Goal: Task Accomplishment & Management: Use online tool/utility

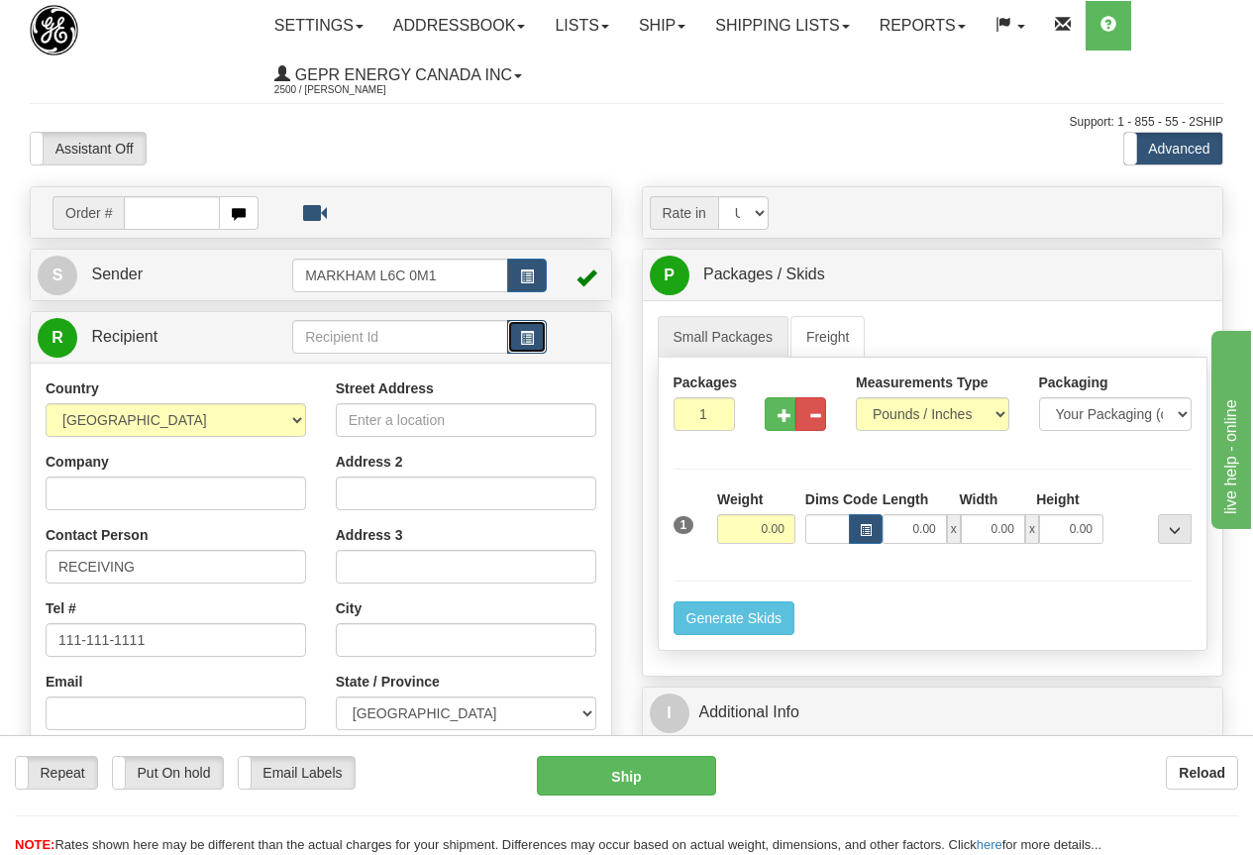
click at [526, 340] on span "button" at bounding box center [527, 338] width 14 height 13
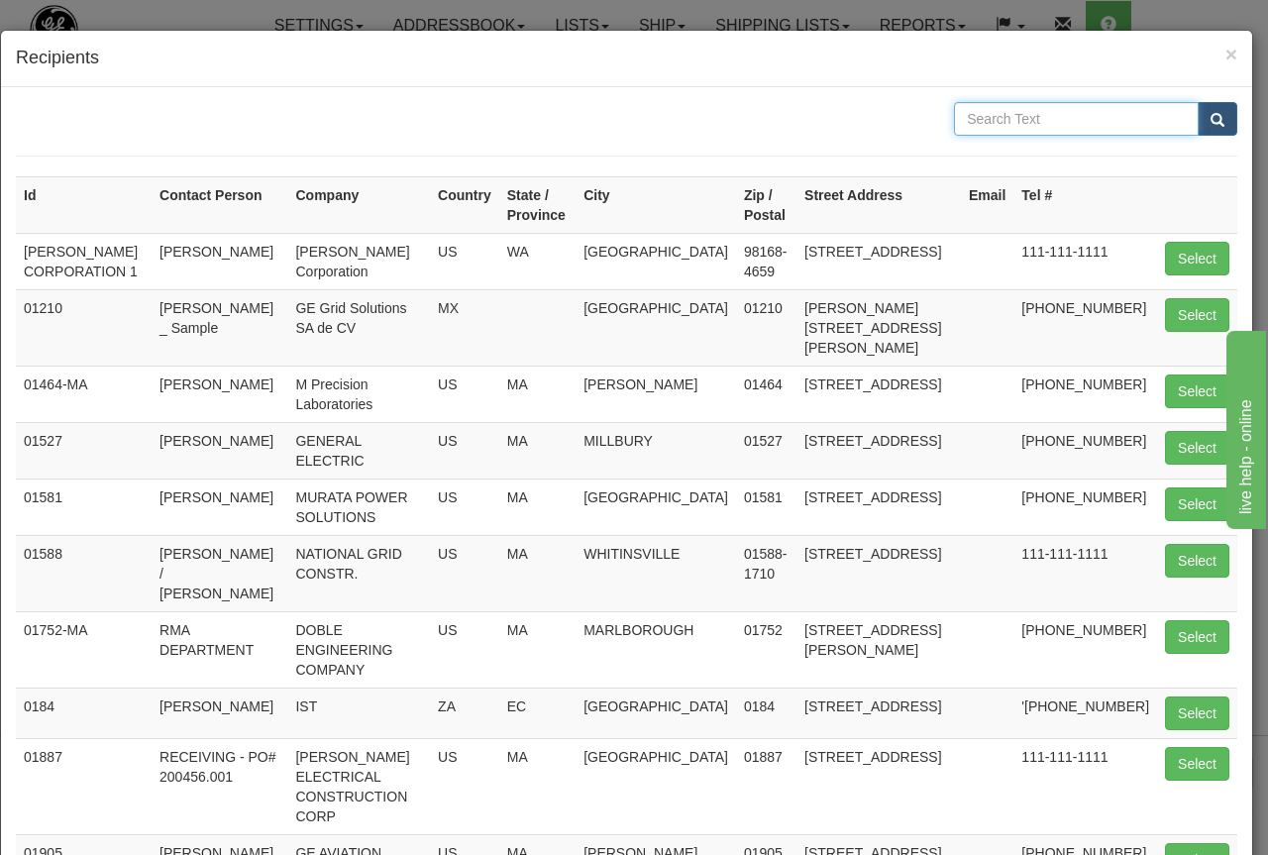
click at [978, 113] on input "text" at bounding box center [1076, 119] width 245 height 34
type input "48170"
click at [1210, 119] on span "submit" at bounding box center [1217, 120] width 14 height 13
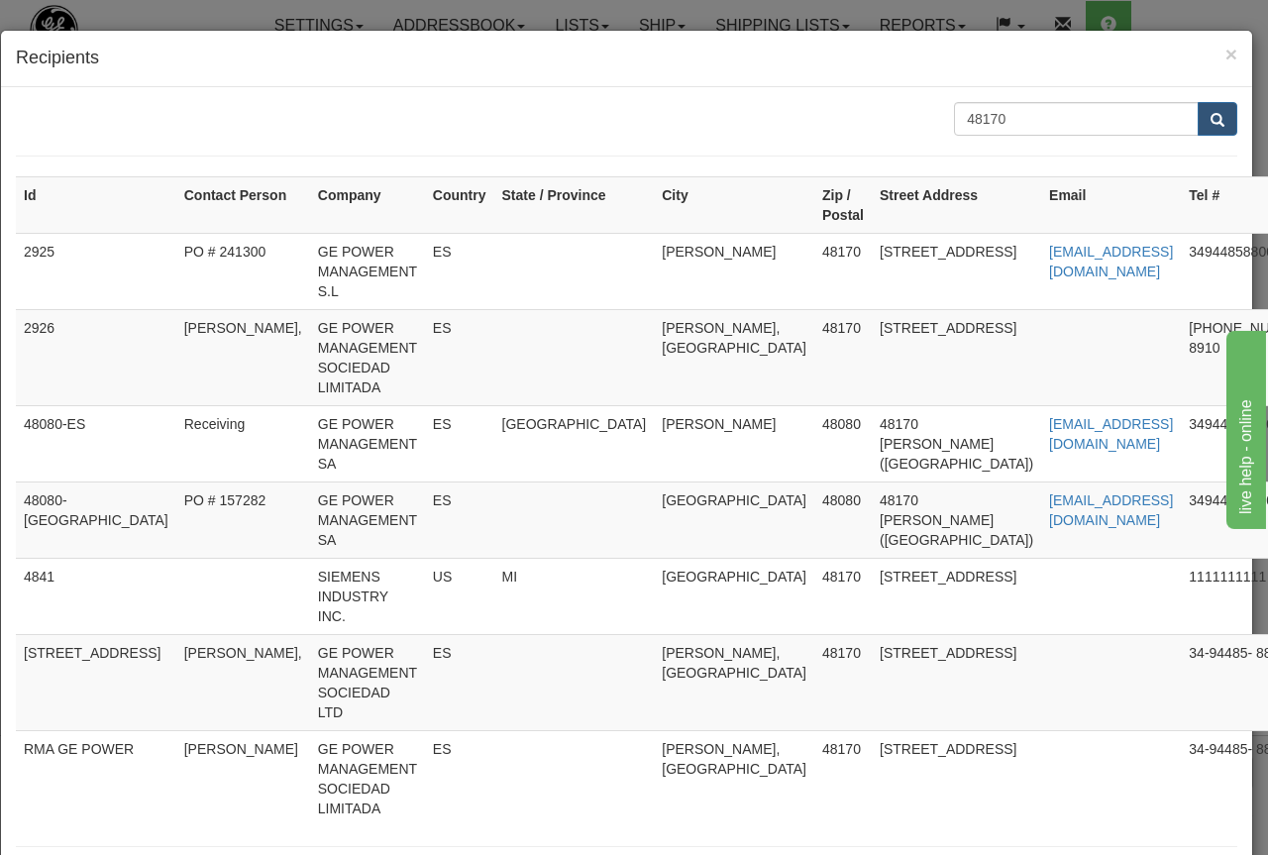
type input "2925"
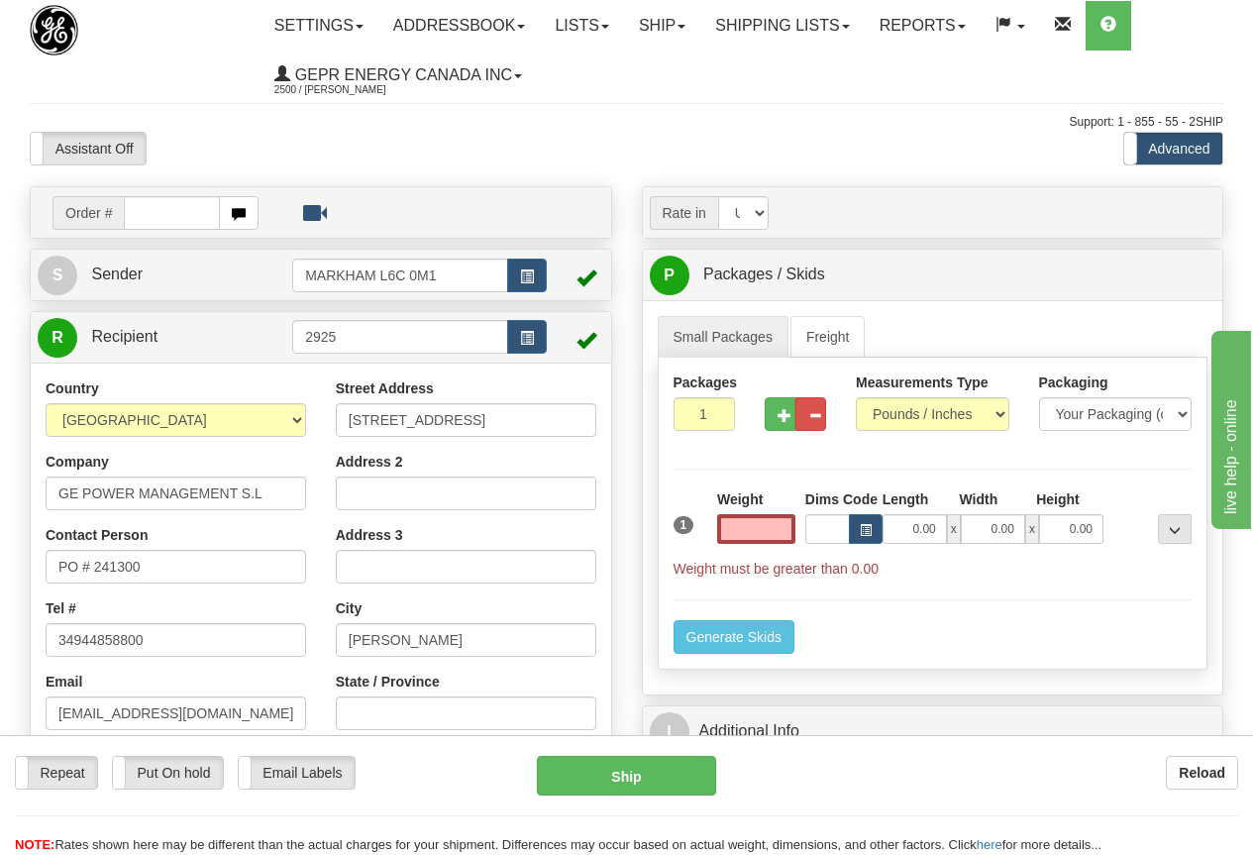
type input "0.00"
click at [152, 563] on input "PO # 241300" at bounding box center [176, 567] width 260 height 34
drag, startPoint x: 186, startPoint y: 563, endPoint x: -155, endPoint y: 535, distance: 342.8
click at [0, 535] on html "Training Course Close Toggle navigation Settings Shipping Preferences New Sende…" at bounding box center [626, 427] width 1253 height 855
paste input "RMA250904-01"
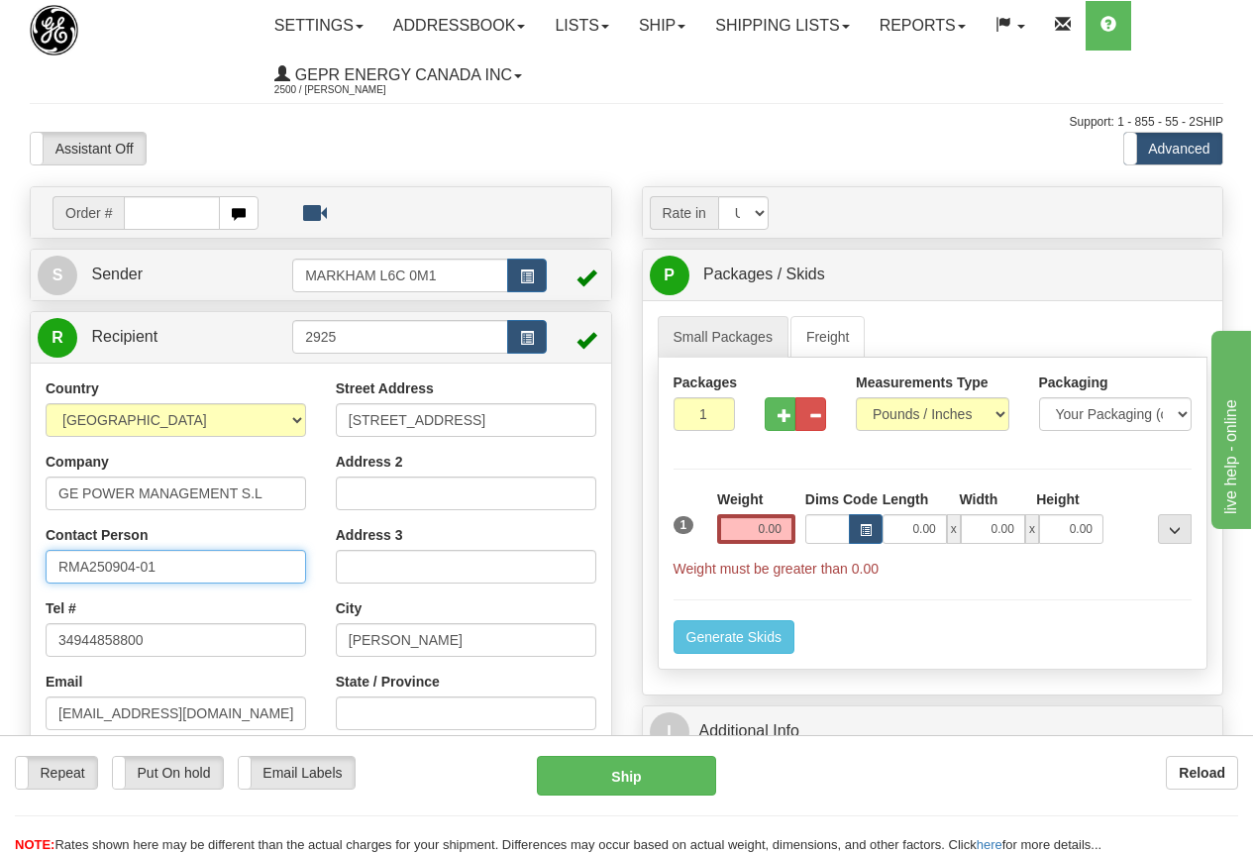
type input "RMA250904-01"
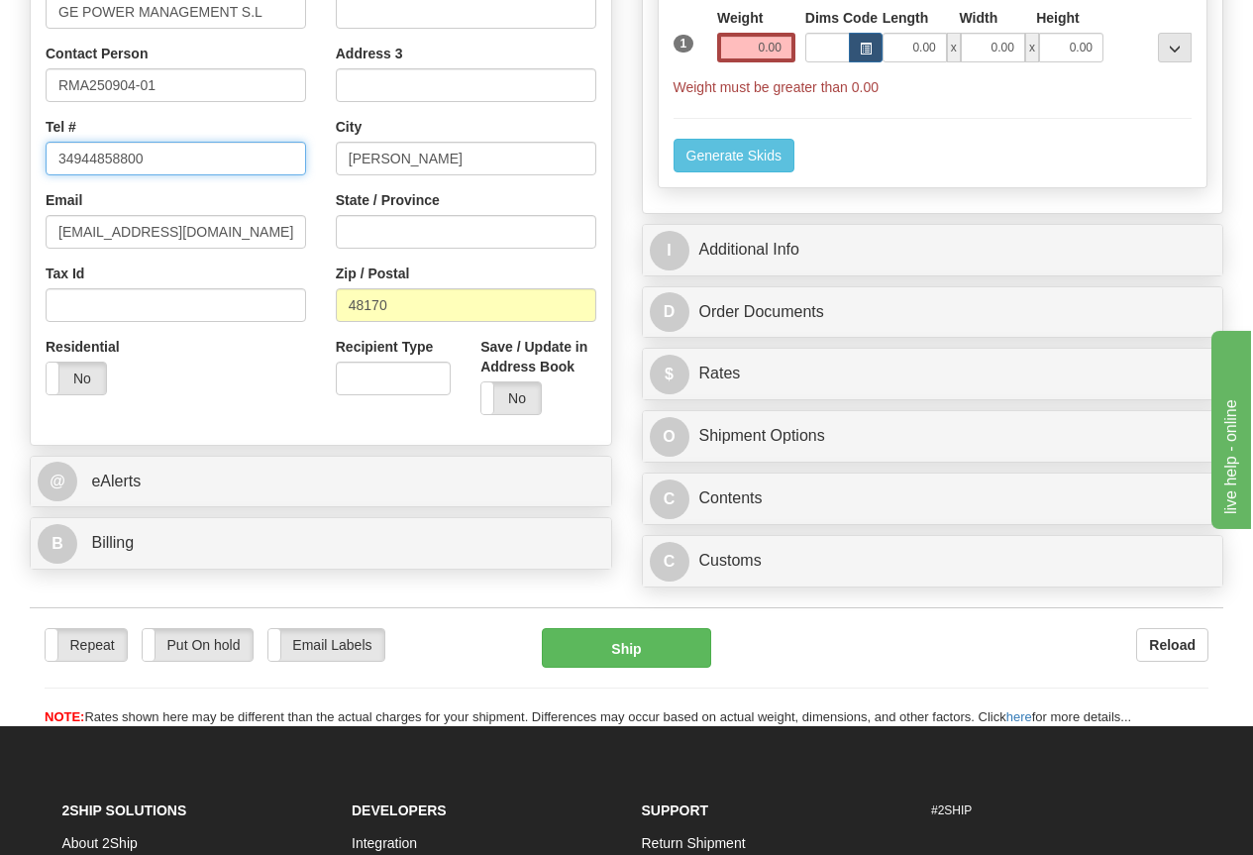
scroll to position [495, 0]
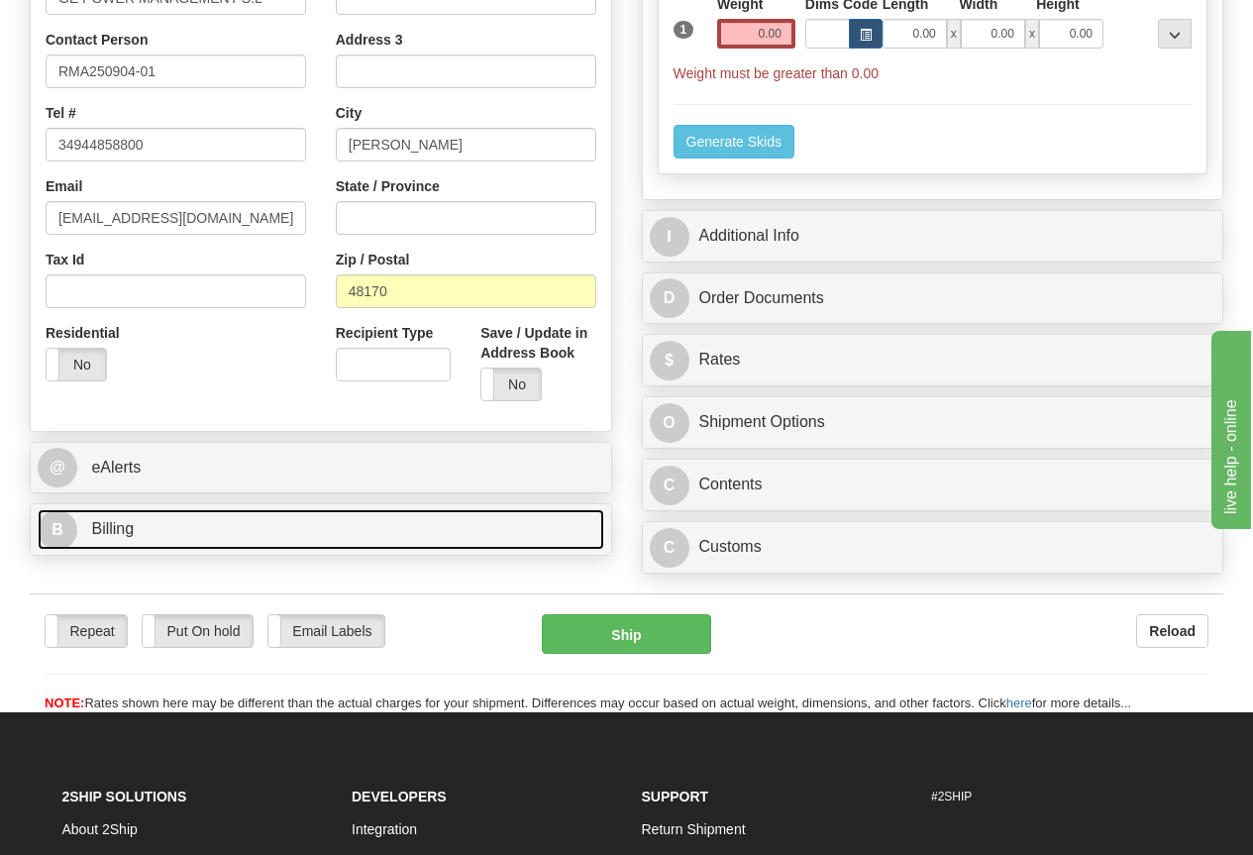
click at [116, 529] on span "Billing" at bounding box center [112, 528] width 43 height 17
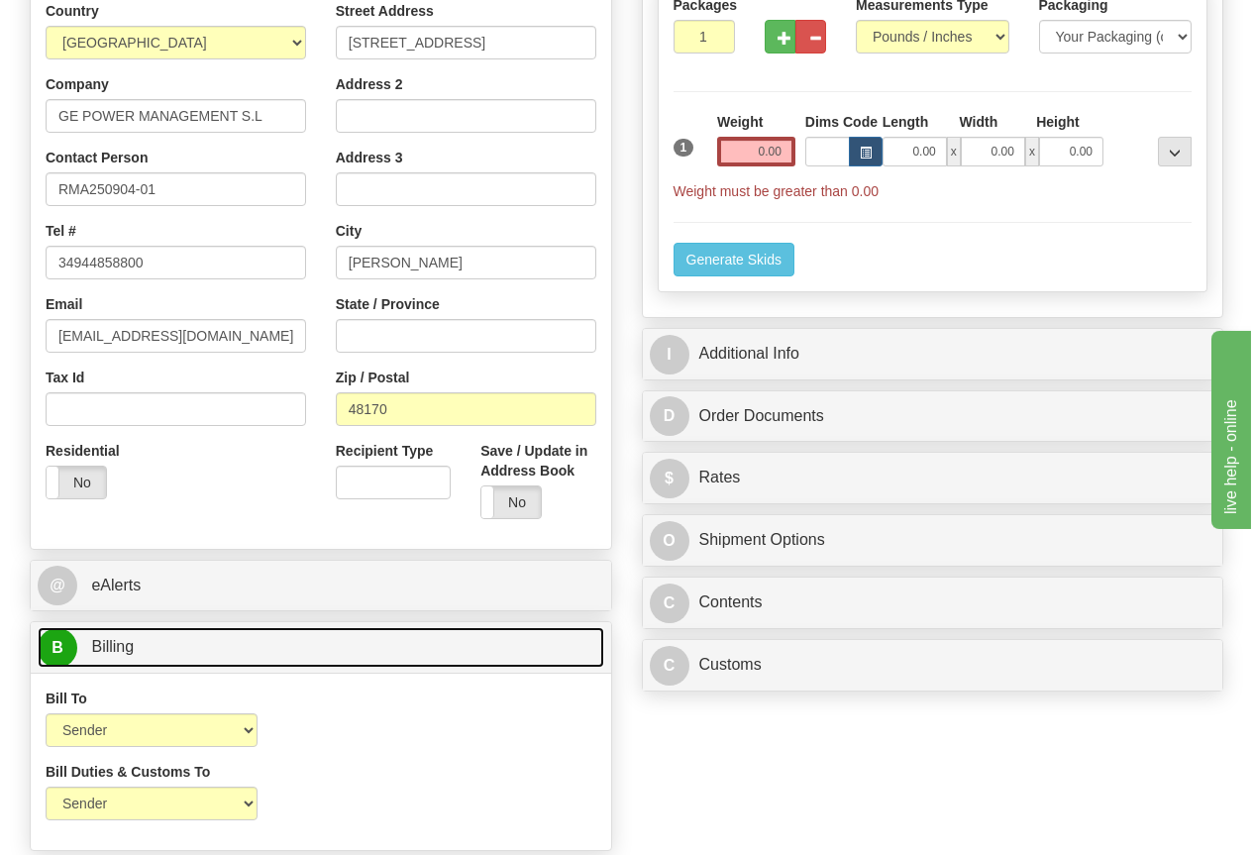
scroll to position [99, 0]
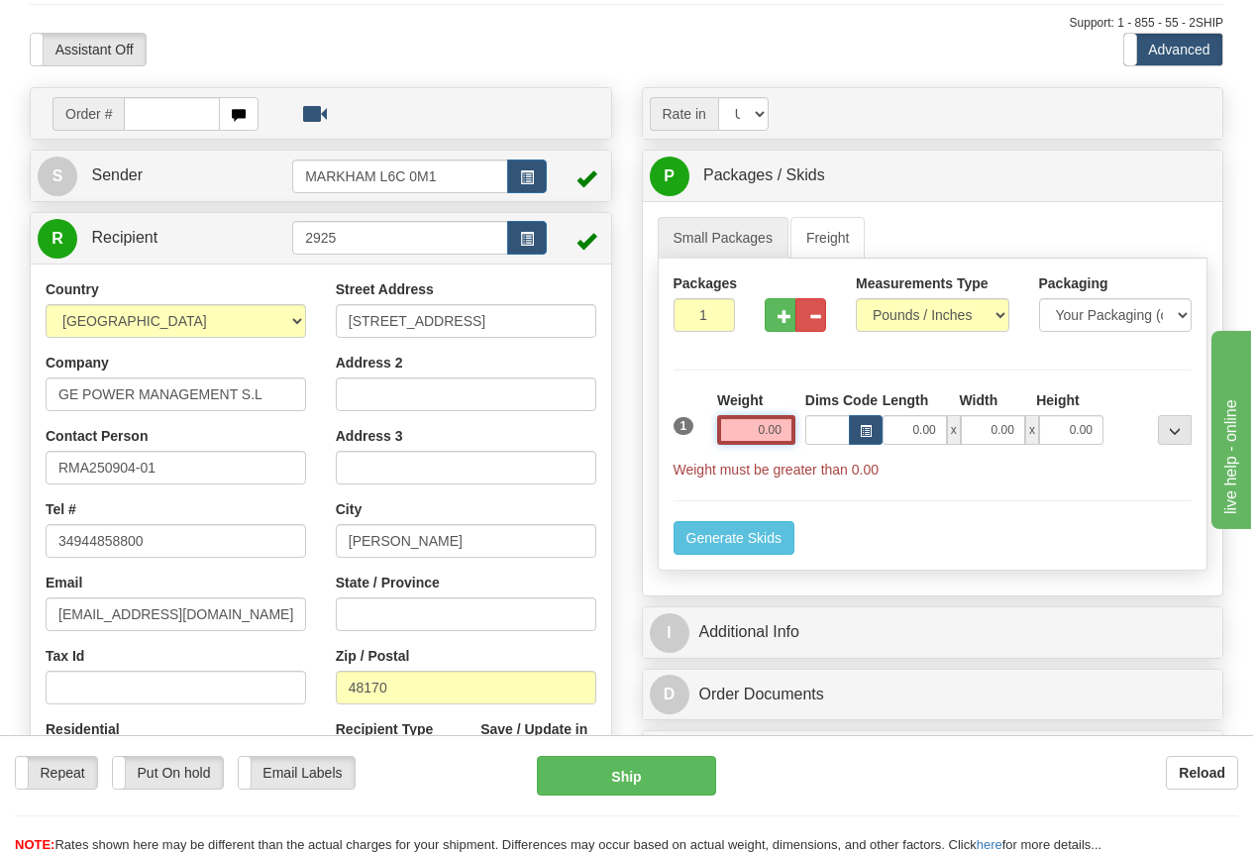
click at [751, 426] on input "0.00" at bounding box center [756, 430] width 78 height 30
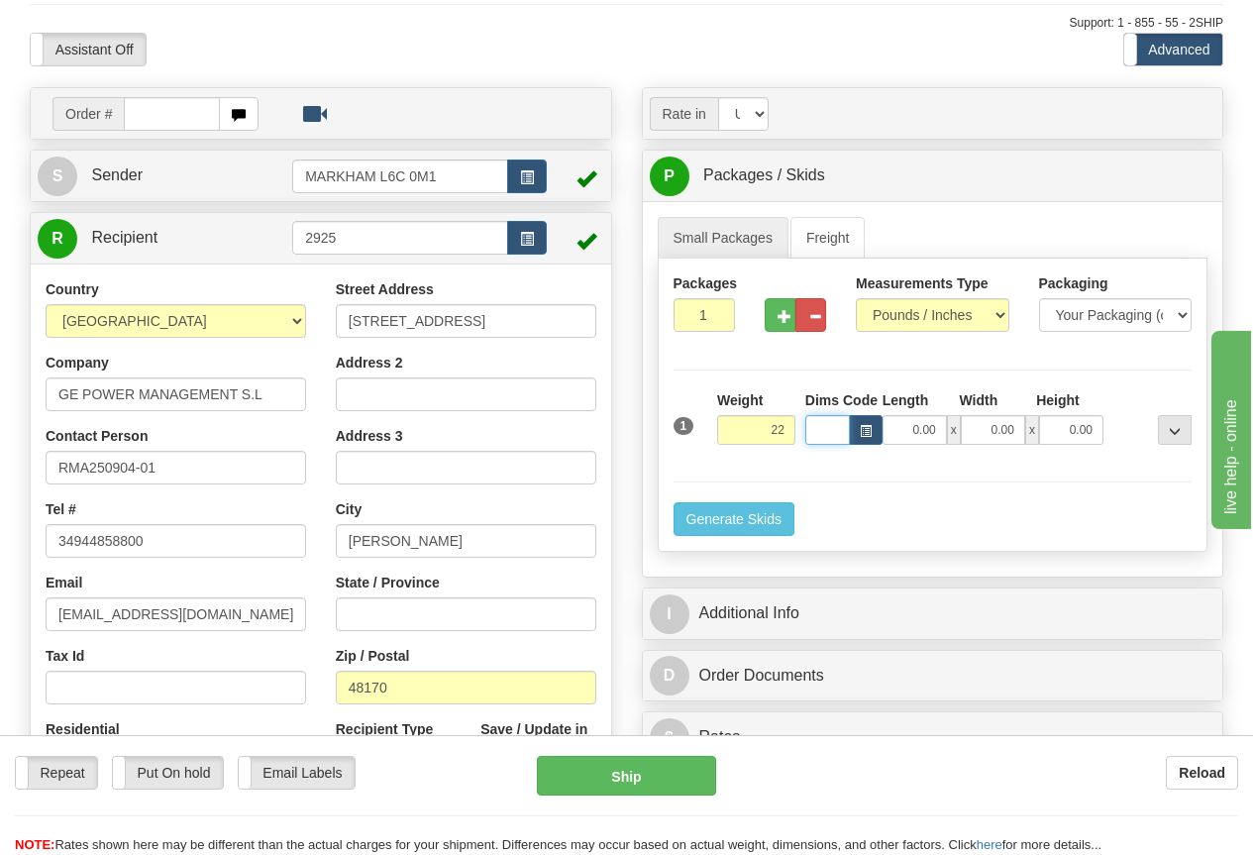
type input "22.00"
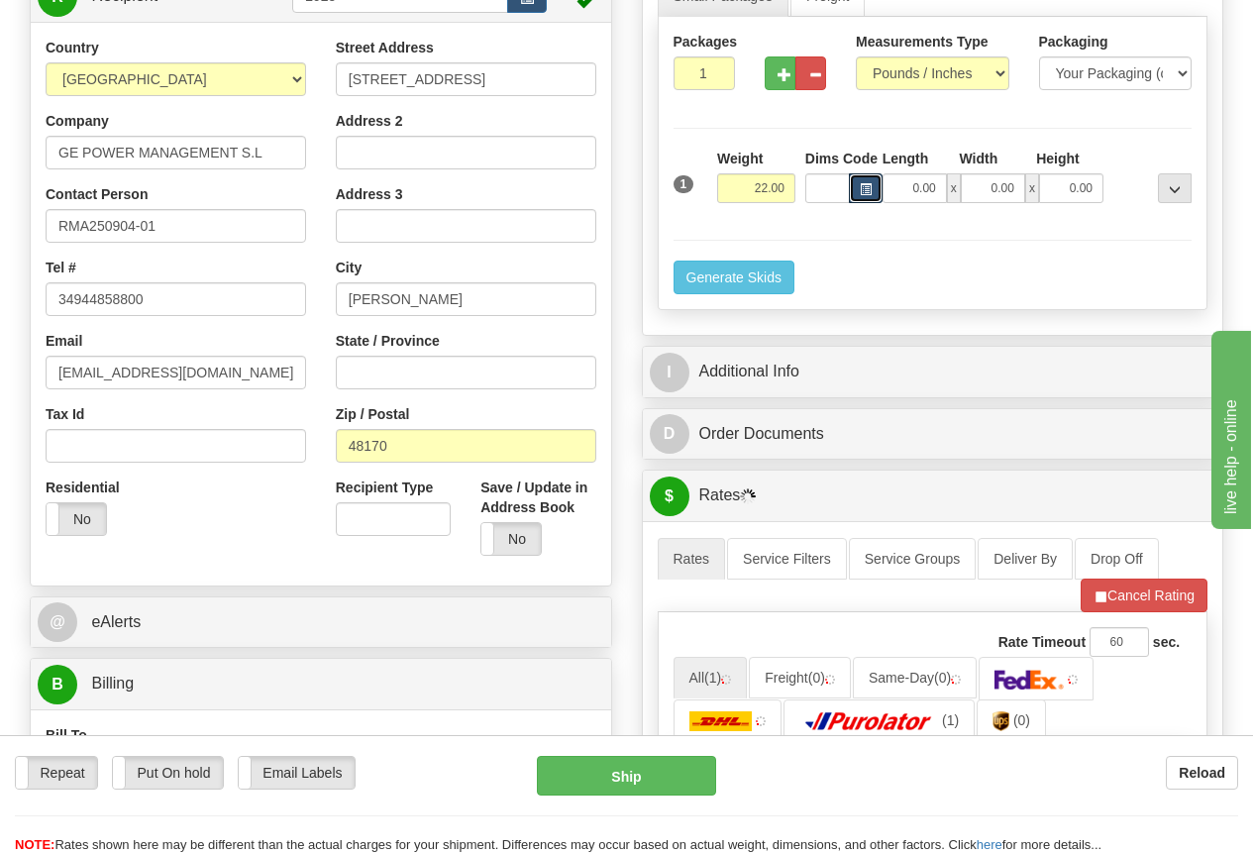
scroll to position [396, 0]
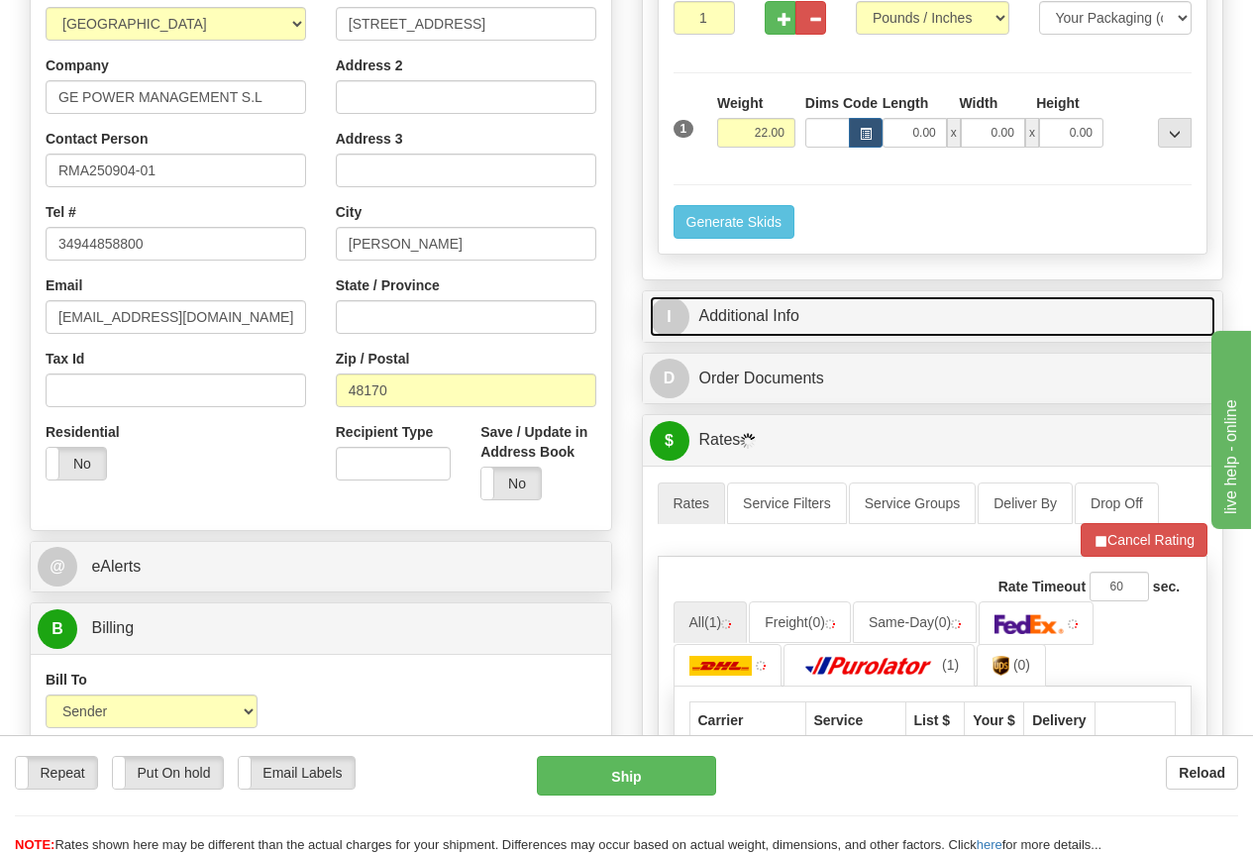
click at [784, 324] on link "I Additional Info" at bounding box center [933, 316] width 566 height 41
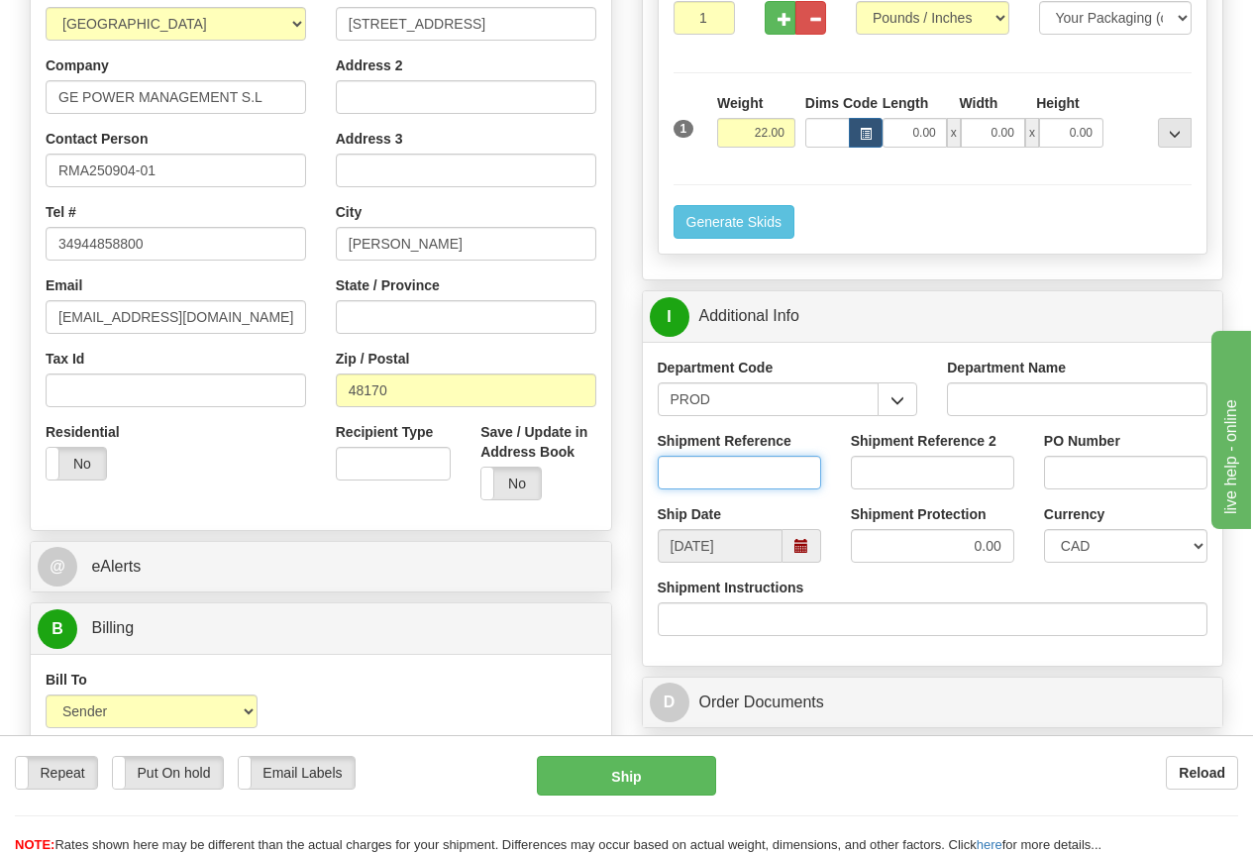
click at [715, 478] on input "Shipment Reference" at bounding box center [739, 473] width 163 height 34
type input "RICARDO ALONSO"
click at [1108, 544] on select "CAD USD EUR ZAR RON ANG ARN AUD AUS AWG BBD BFR BGN BHD BMD BND BRC BRL CHP CKZ…" at bounding box center [1125, 546] width 163 height 34
select select "1"
click at [1044, 529] on select "CAD USD EUR ZAR RON ANG ARN AUD AUS AWG BBD BFR BGN BHD BMD BND BRC BRL CHP CKZ…" at bounding box center [1125, 546] width 163 height 34
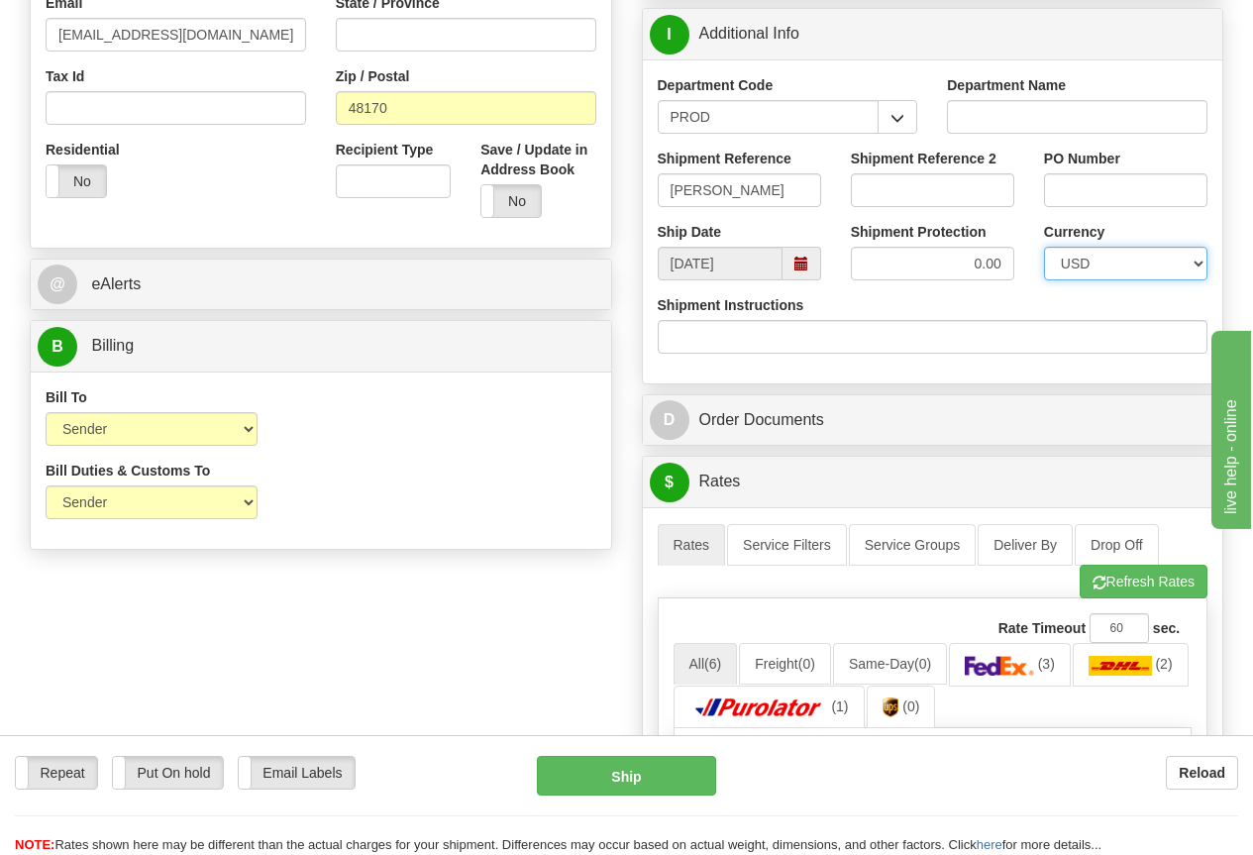
scroll to position [891, 0]
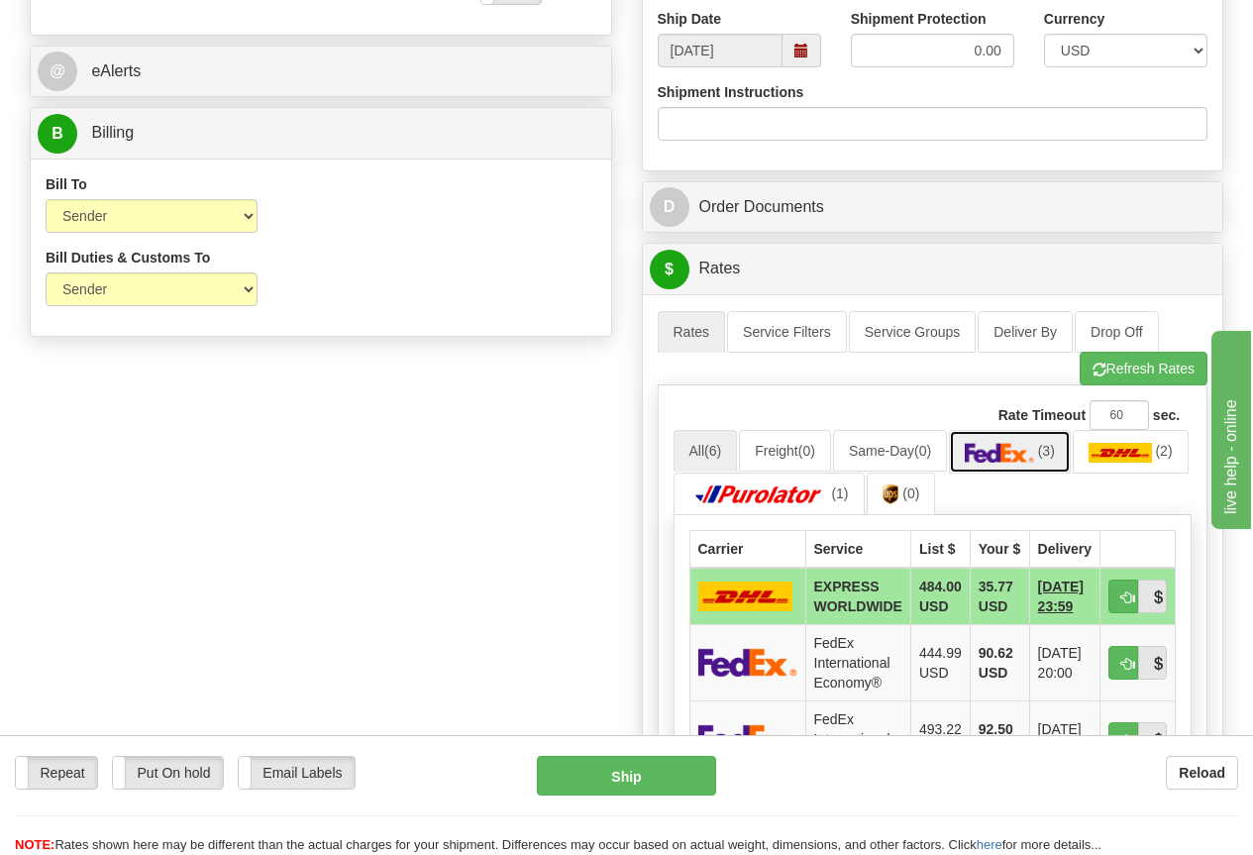
click at [1027, 447] on img at bounding box center [999, 453] width 69 height 20
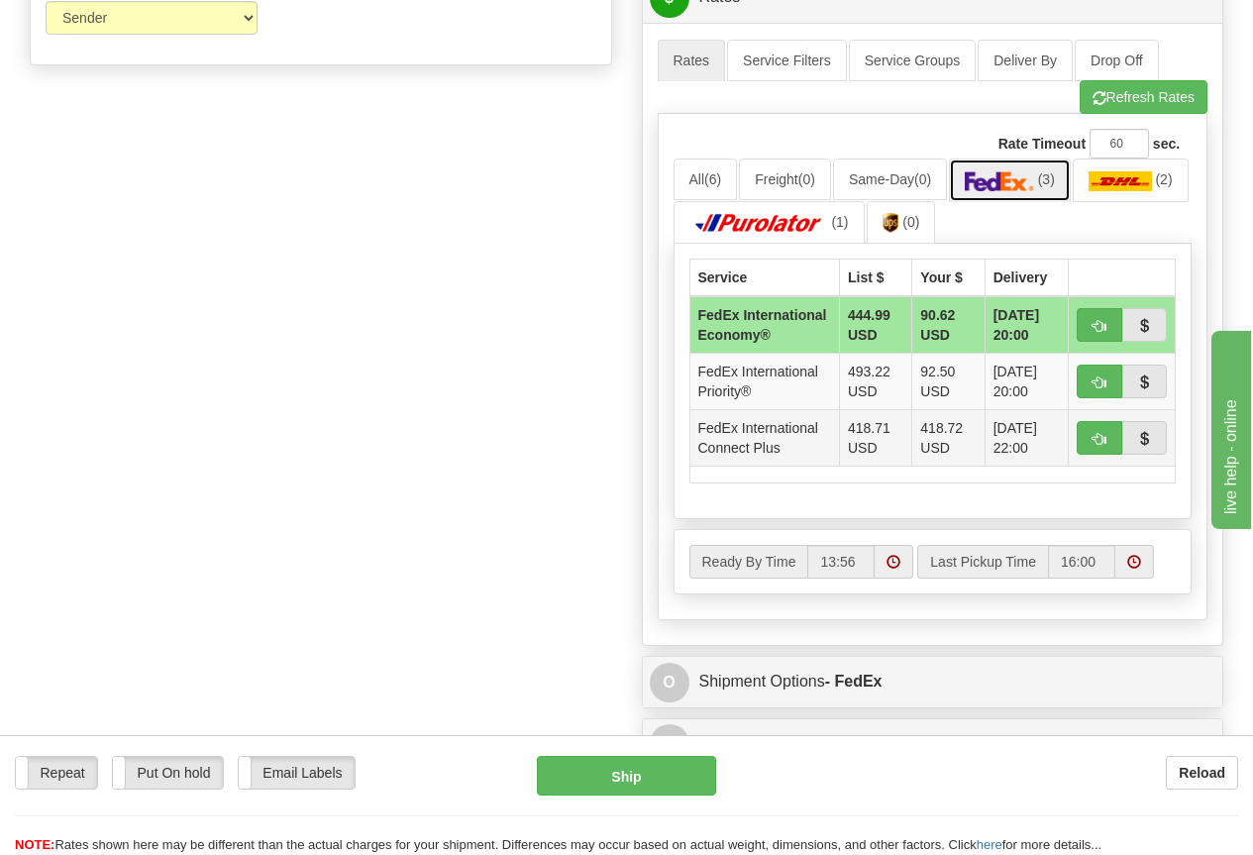
scroll to position [1188, 0]
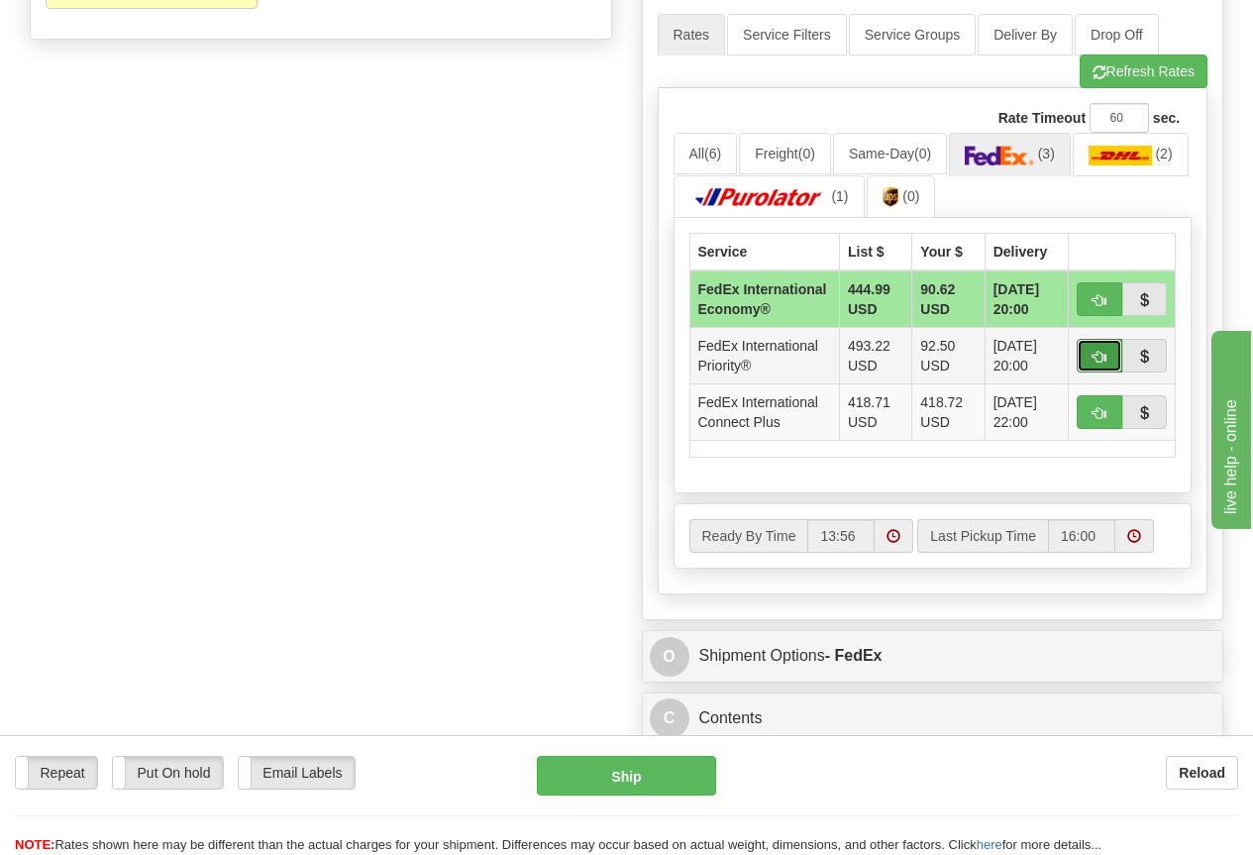
click at [1094, 363] on span "button" at bounding box center [1099, 357] width 14 height 13
type input "01"
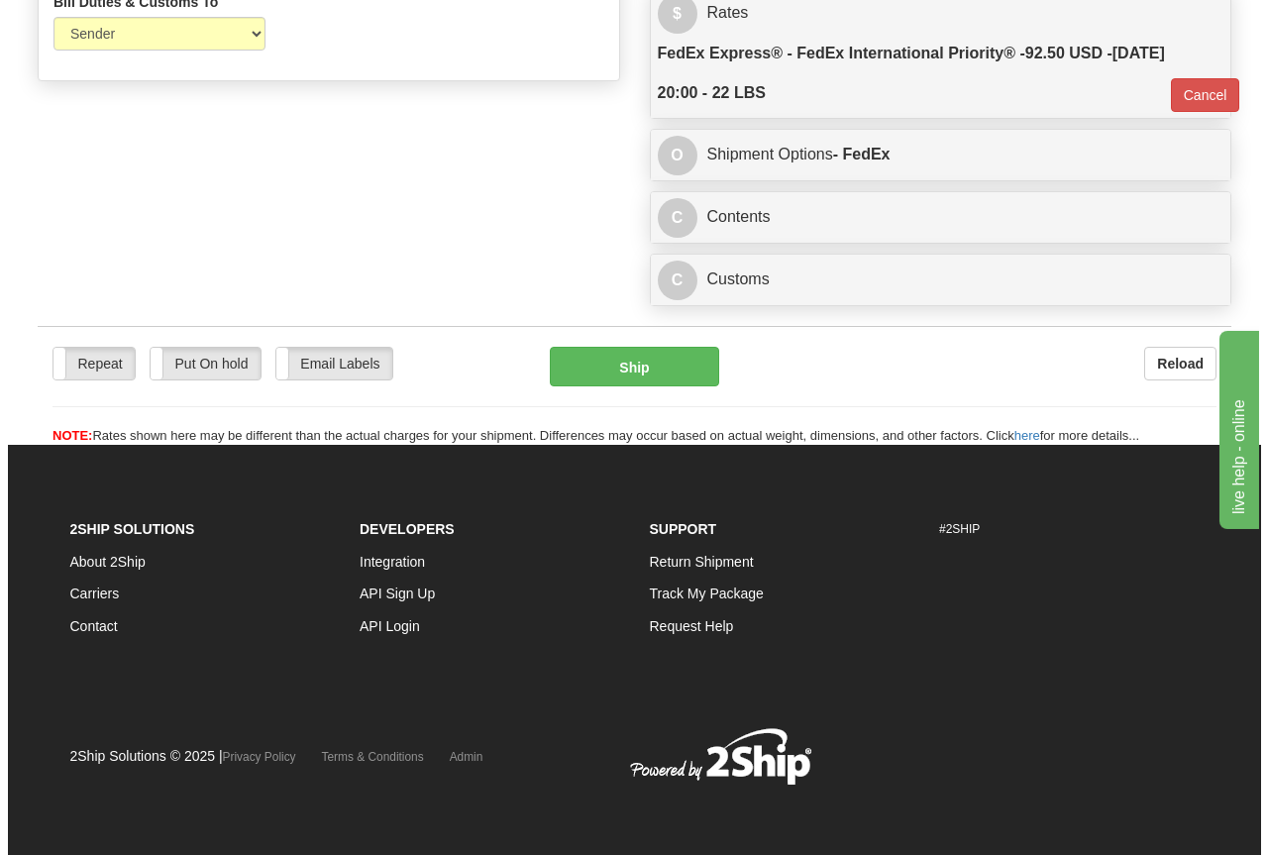
scroll to position [1148, 0]
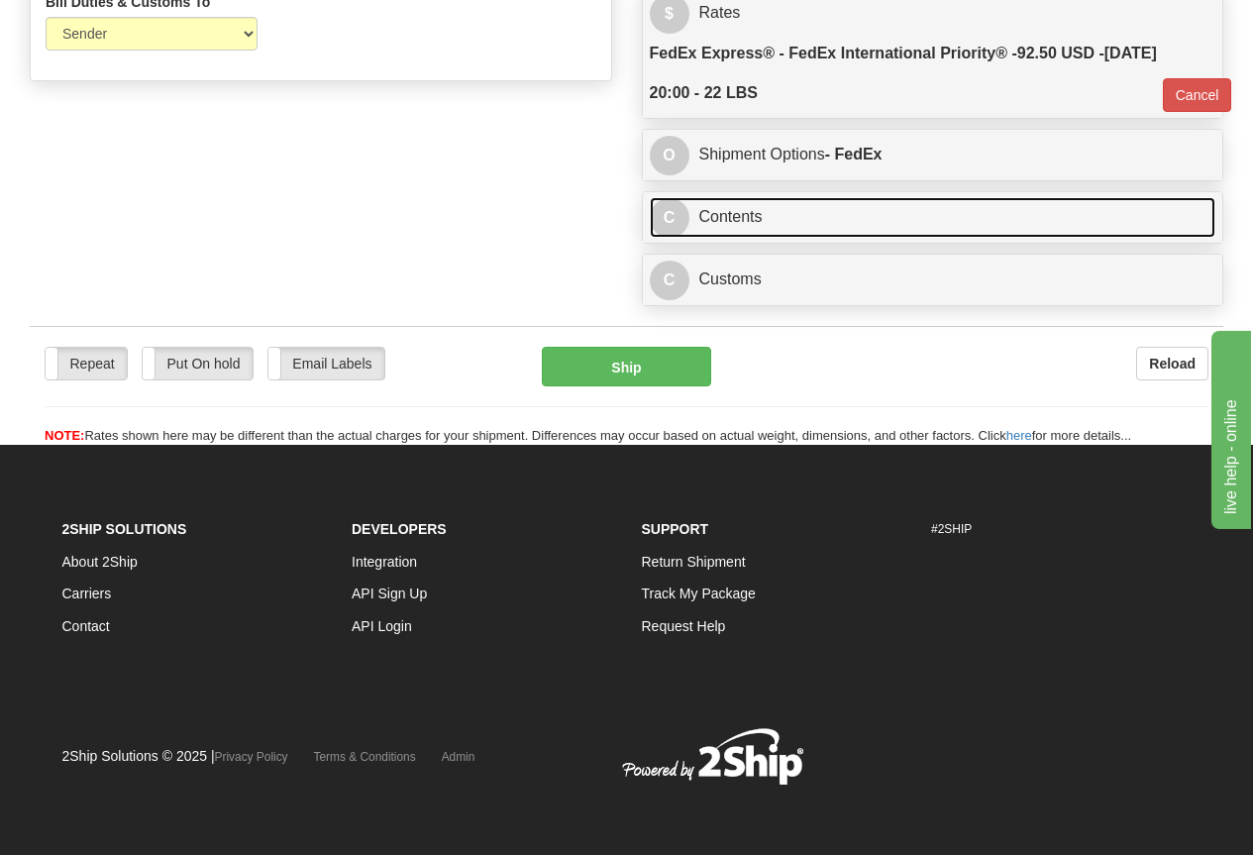
click at [743, 212] on link "C Contents" at bounding box center [933, 217] width 566 height 41
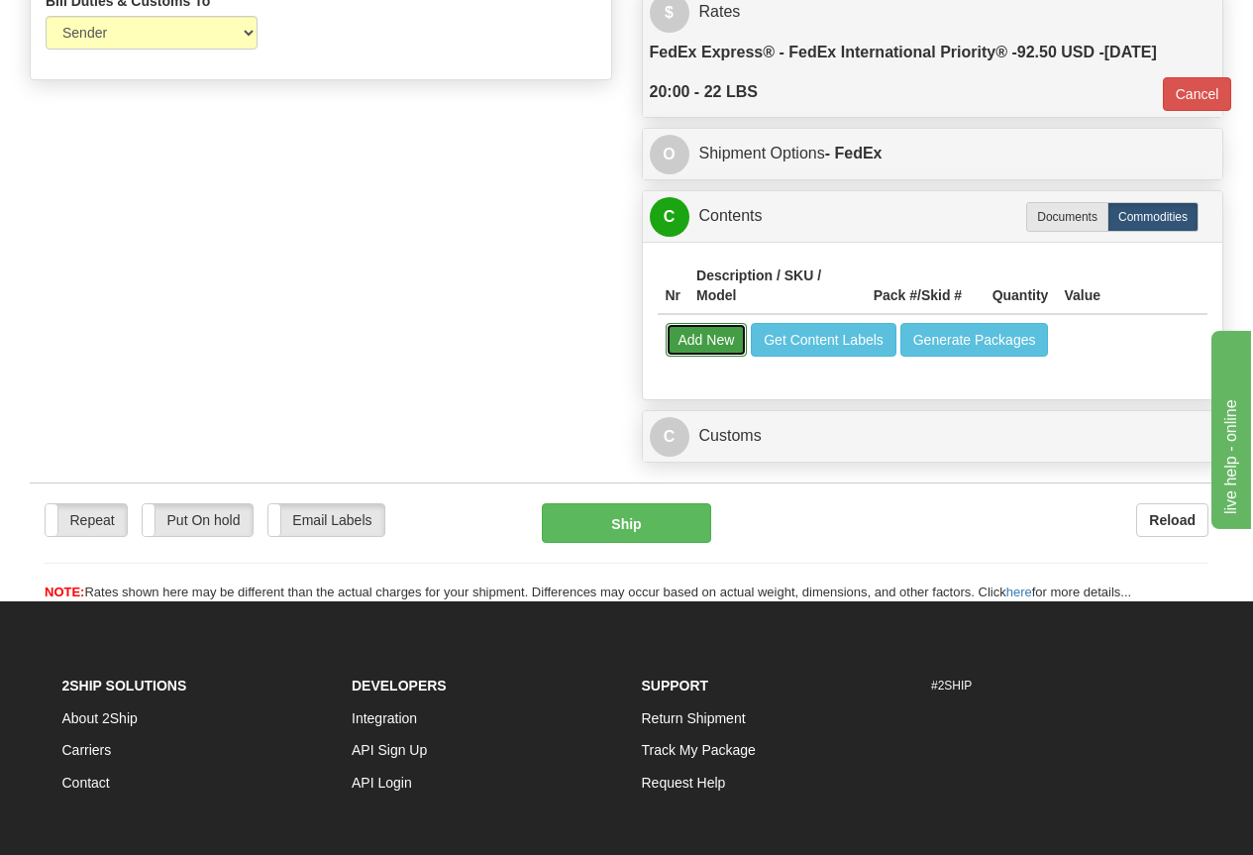
click at [722, 336] on button "Add New" at bounding box center [707, 340] width 82 height 34
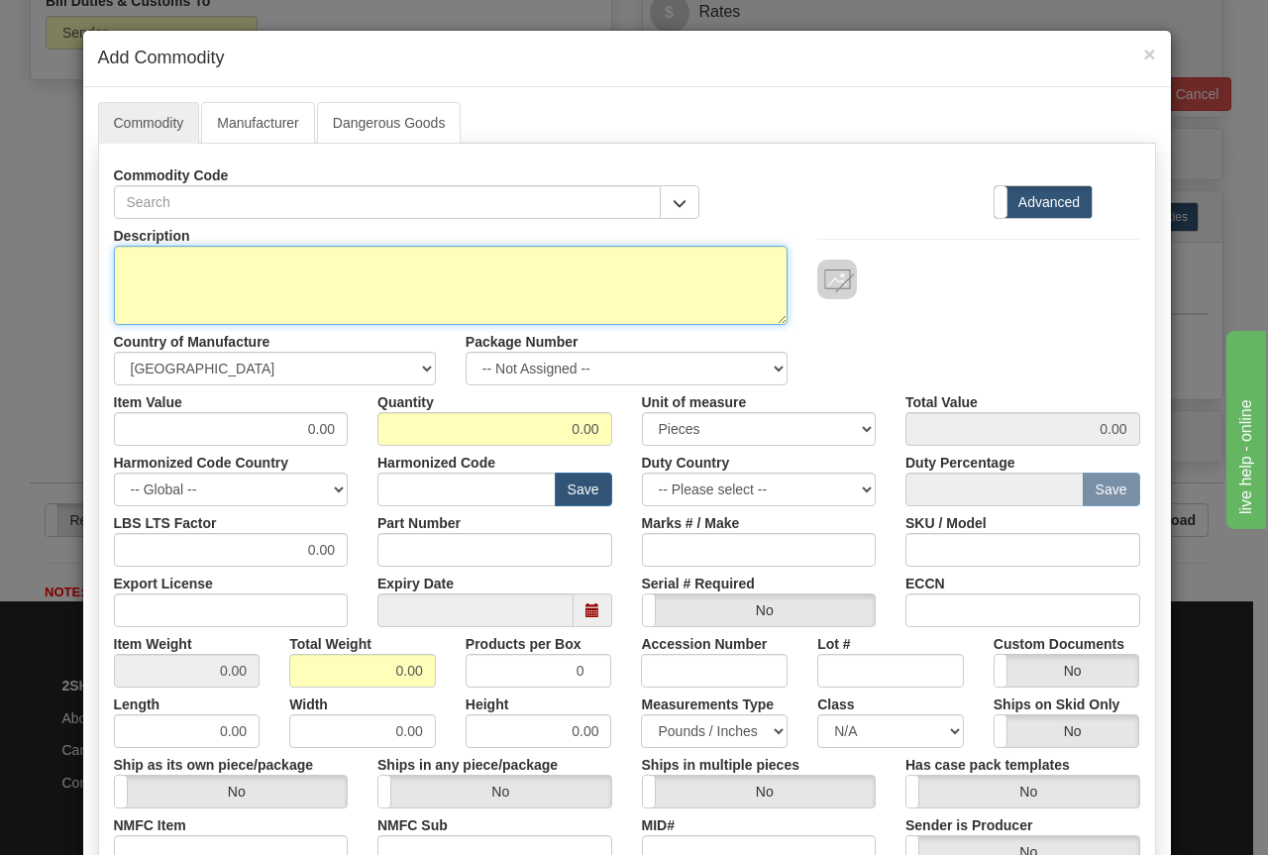
click at [195, 257] on textarea "Description" at bounding box center [451, 285] width 674 height 79
paste textarea "INDUSTRIAL COMPUTER-ELECTRICAL PART"
click at [155, 286] on textarea "INDUSTRIAL COMPUTER-ELECTRICAL PART P/N" at bounding box center [451, 285] width 674 height 79
paste textarea "GPG1EG2G2XXHI100"
type textarea "INDUSTRIAL COMPUTER-ELECTRICAL PART P/N GPG1EG2G2XXHI100"
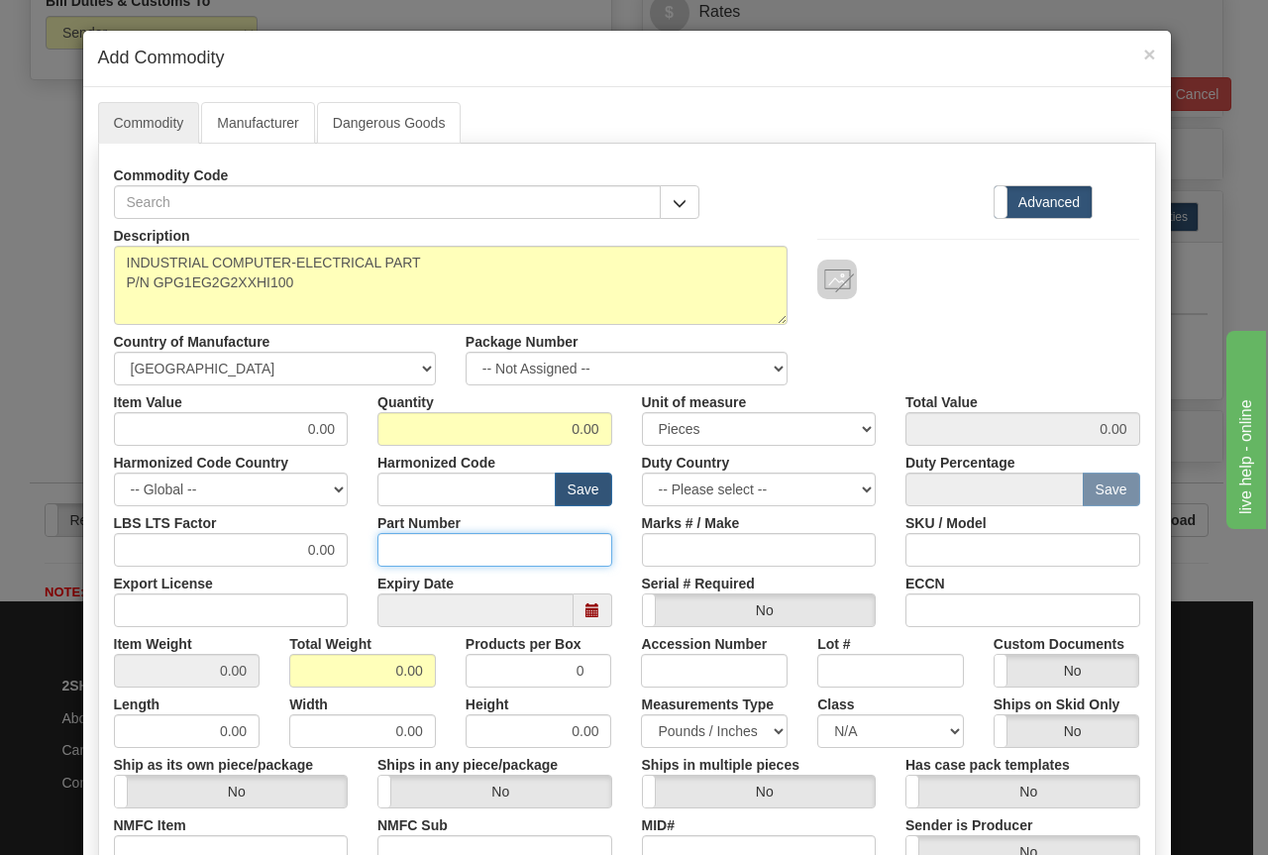
click at [411, 547] on input "Part Number" at bounding box center [494, 550] width 235 height 34
paste input "GPG1EG2G2XXHI100"
type input "GPG1EG2G2XXHI100"
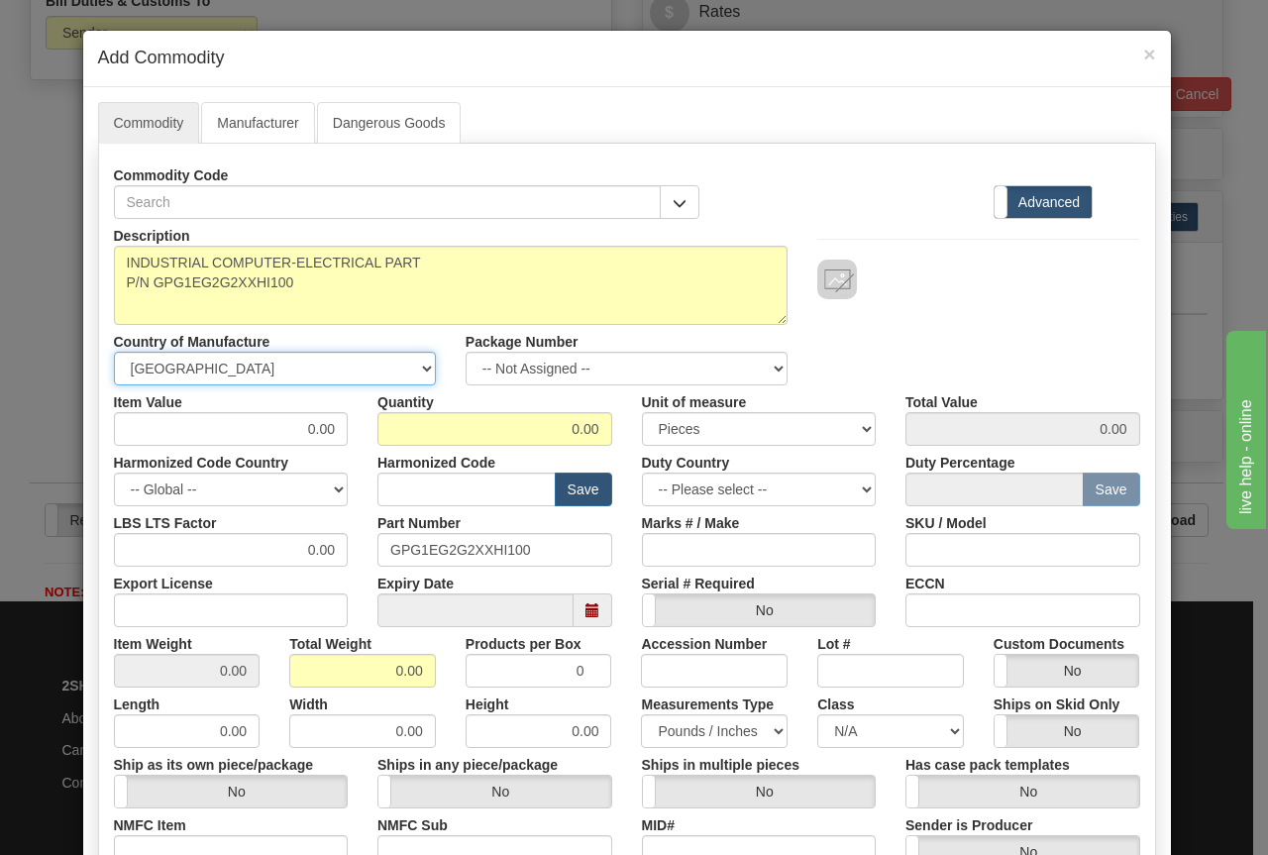
click at [235, 368] on select "-- Unknown -- AFGHANISTAN ALAND ISLANDS ALBANIA ALGERIA AMERICAN SAMOA ANDORRA …" at bounding box center [275, 369] width 322 height 34
select select "ES"
click at [114, 352] on select "-- Unknown -- AFGHANISTAN ALAND ISLANDS ALBANIA ALGERIA AMERICAN SAMOA ANDORRA …" at bounding box center [275, 369] width 322 height 34
click at [420, 484] on input "text" at bounding box center [466, 489] width 178 height 34
paste input "8471500000"
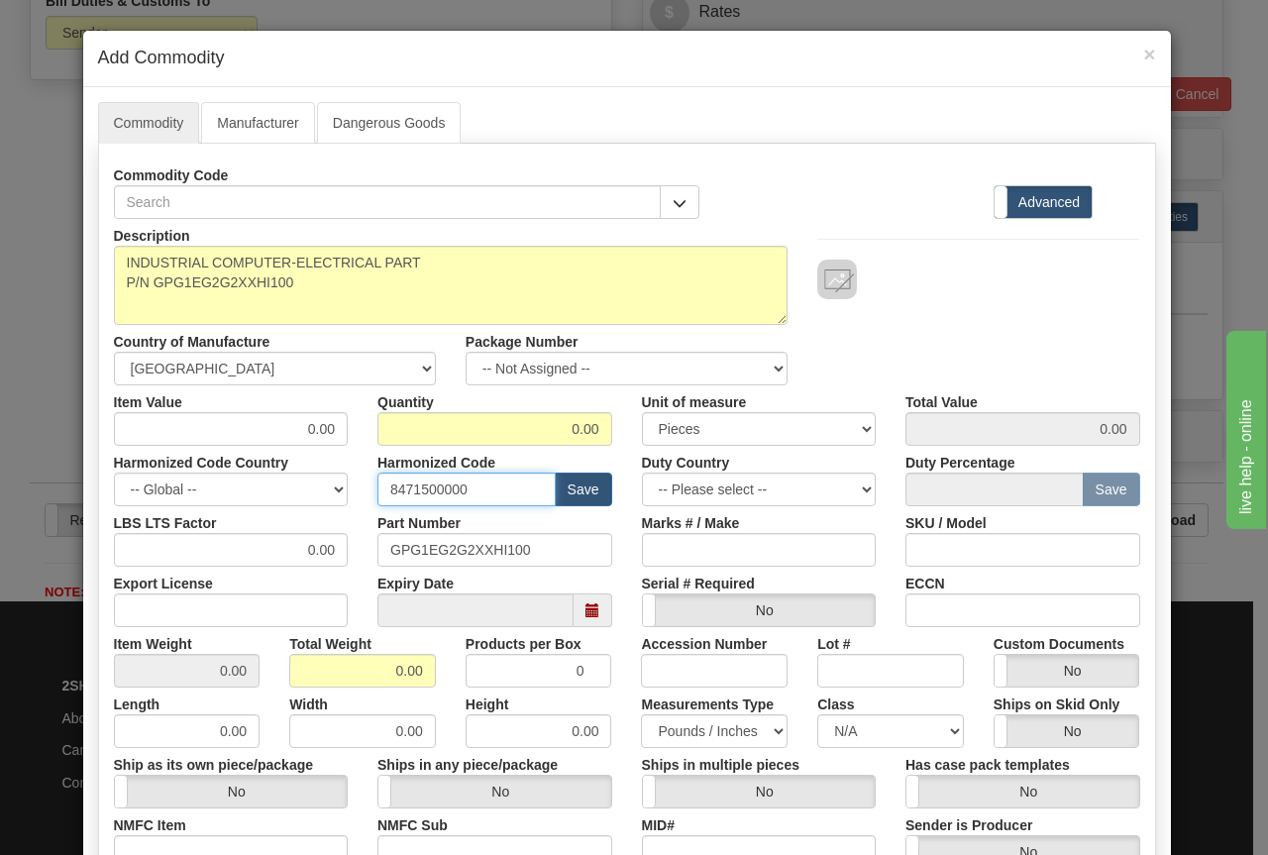
type input "8471500000"
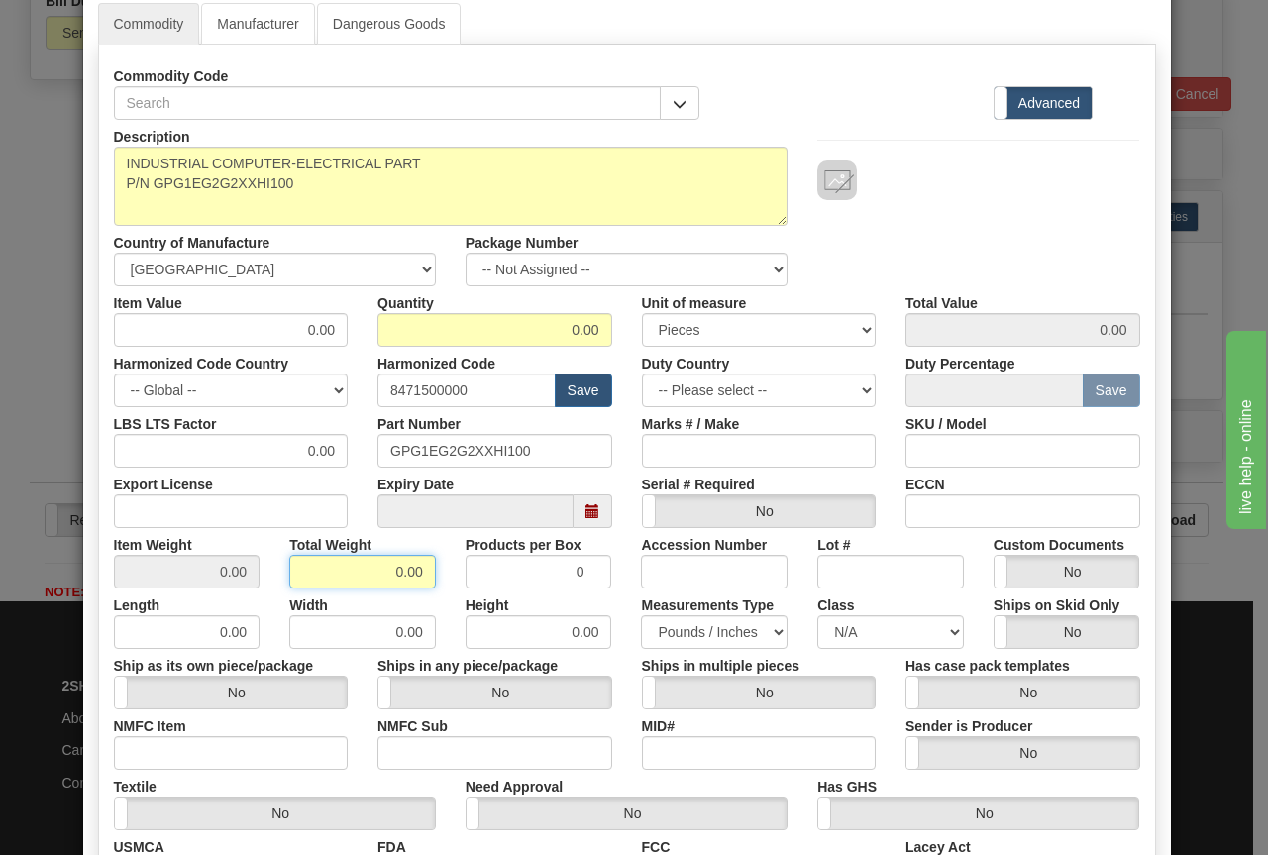
click at [363, 573] on input "0.00" at bounding box center [362, 572] width 147 height 34
type input "22"
type input "Infinity"
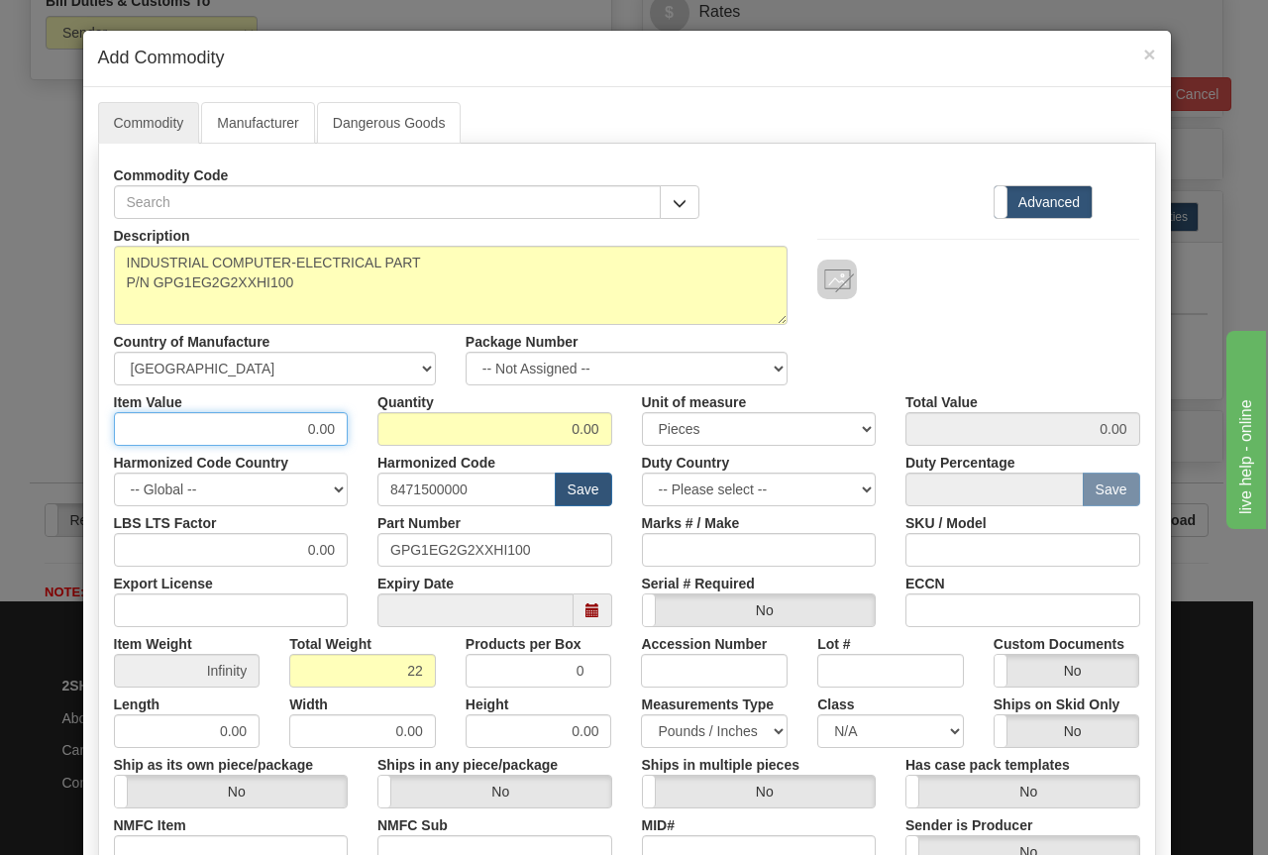
click at [262, 420] on input "0.00" at bounding box center [231, 429] width 235 height 34
drag, startPoint x: 262, startPoint y: 420, endPoint x: 251, endPoint y: 416, distance: 12.5
click at [258, 421] on input "0.00" at bounding box center [231, 429] width 235 height 34
type input "8500"
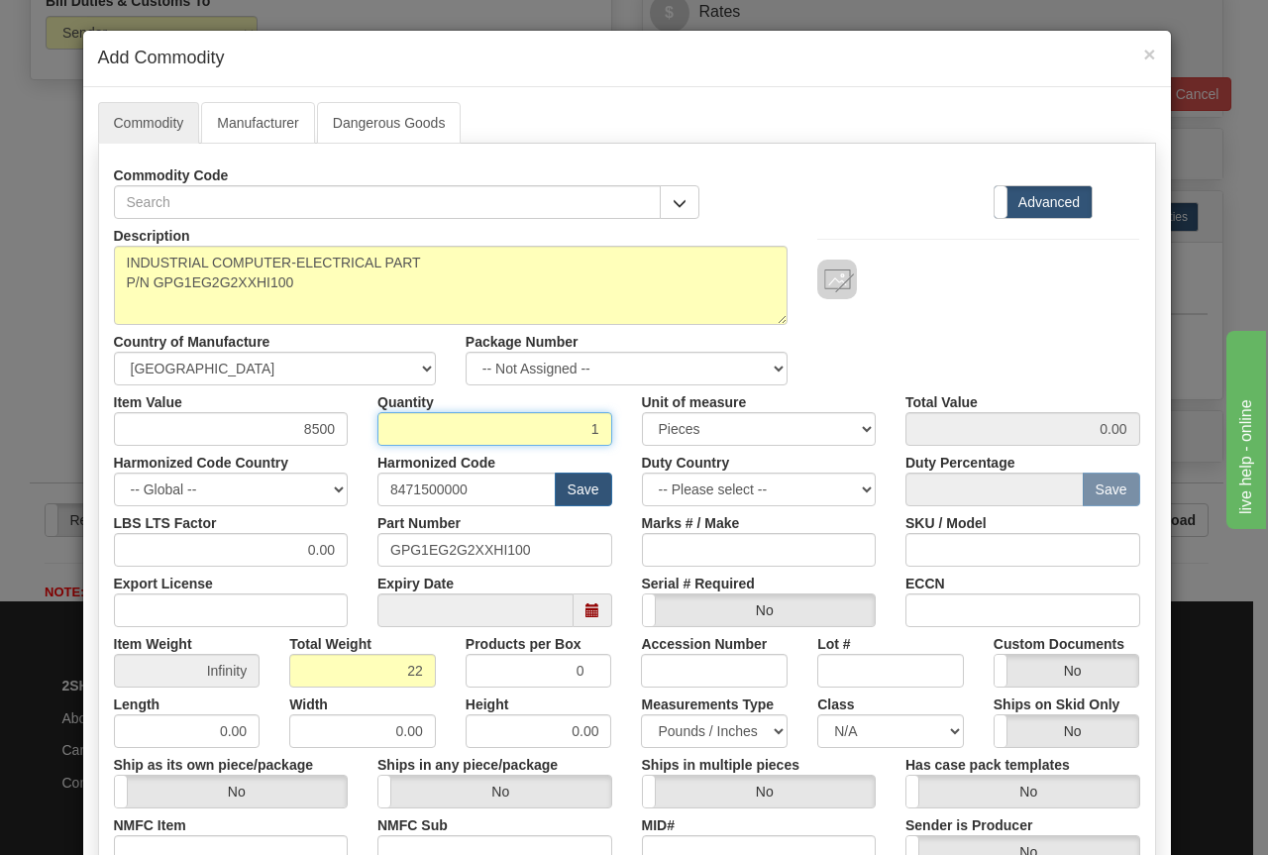
type input "1"
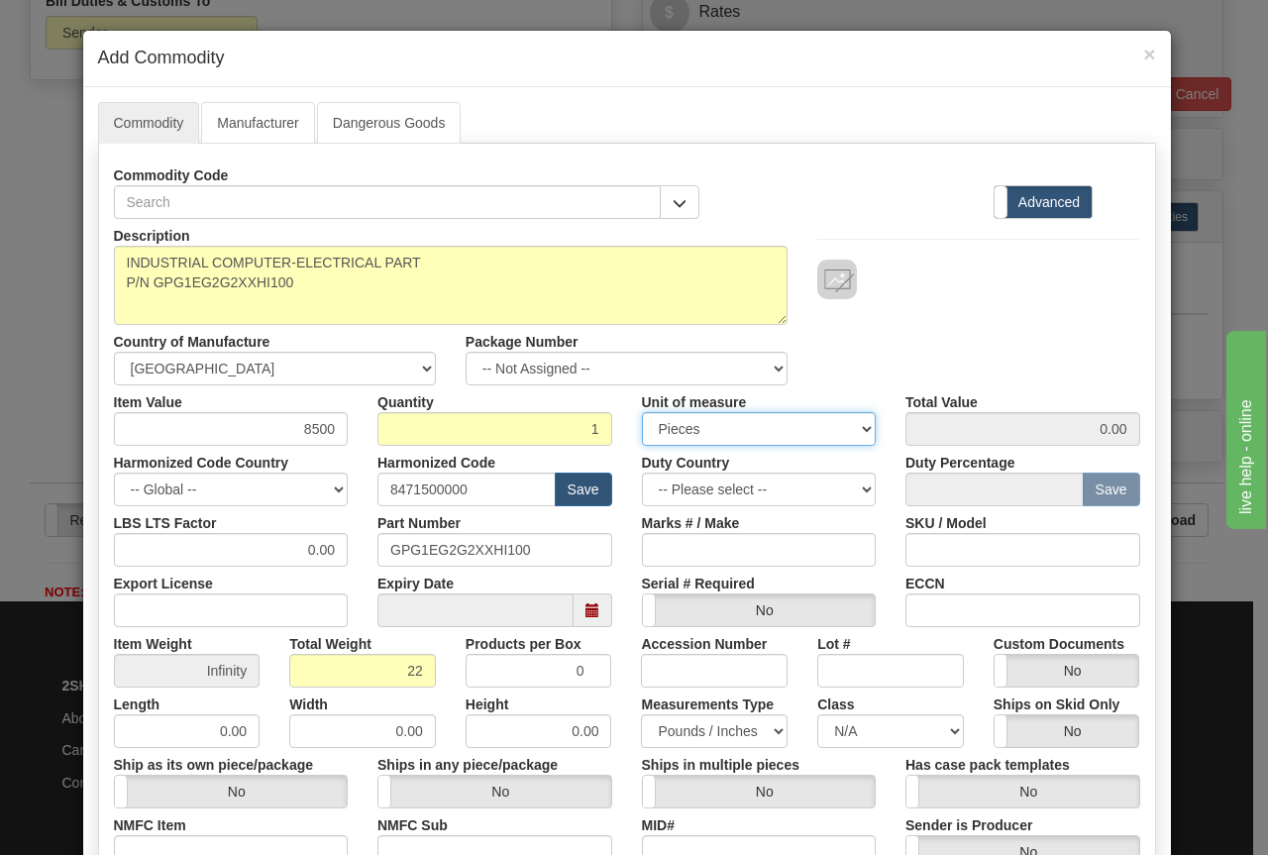
type input "8500.00"
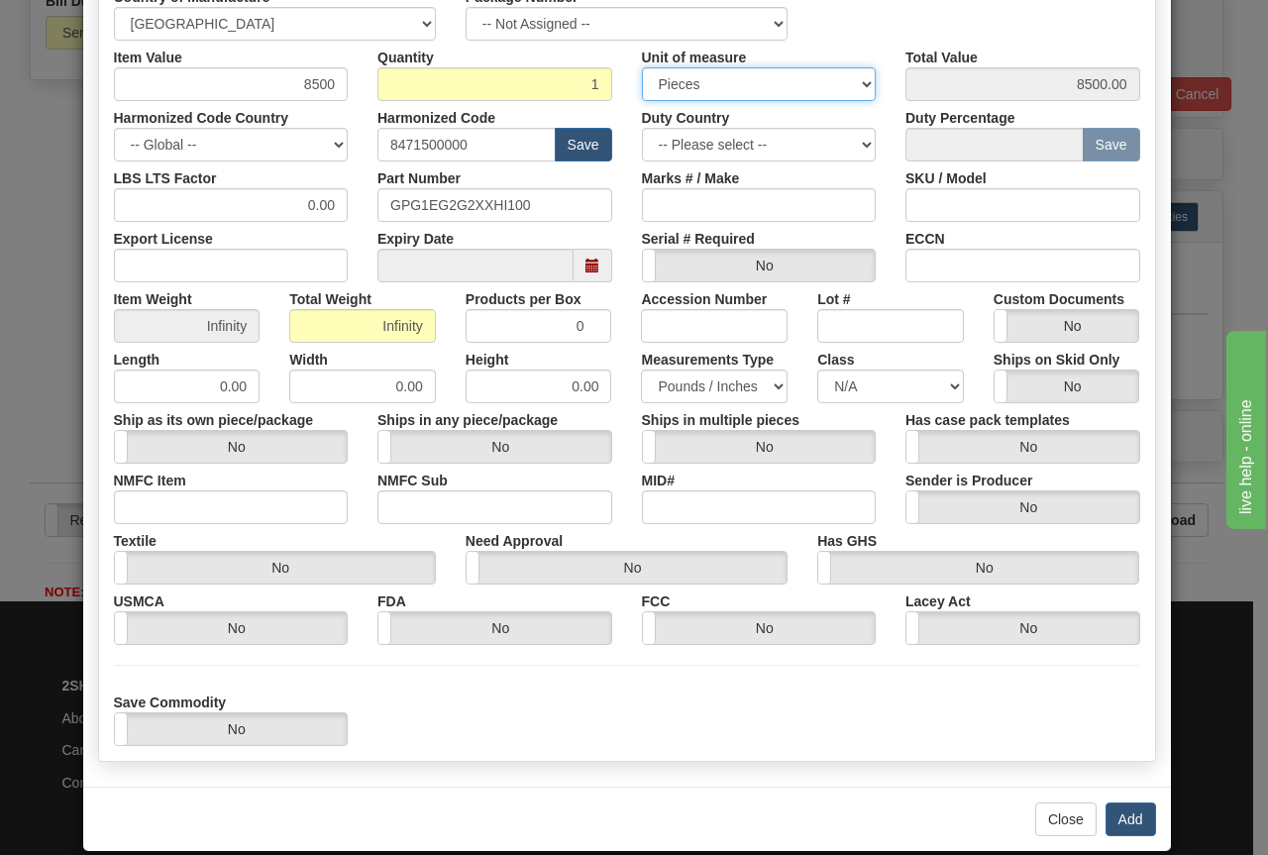
scroll to position [371, 0]
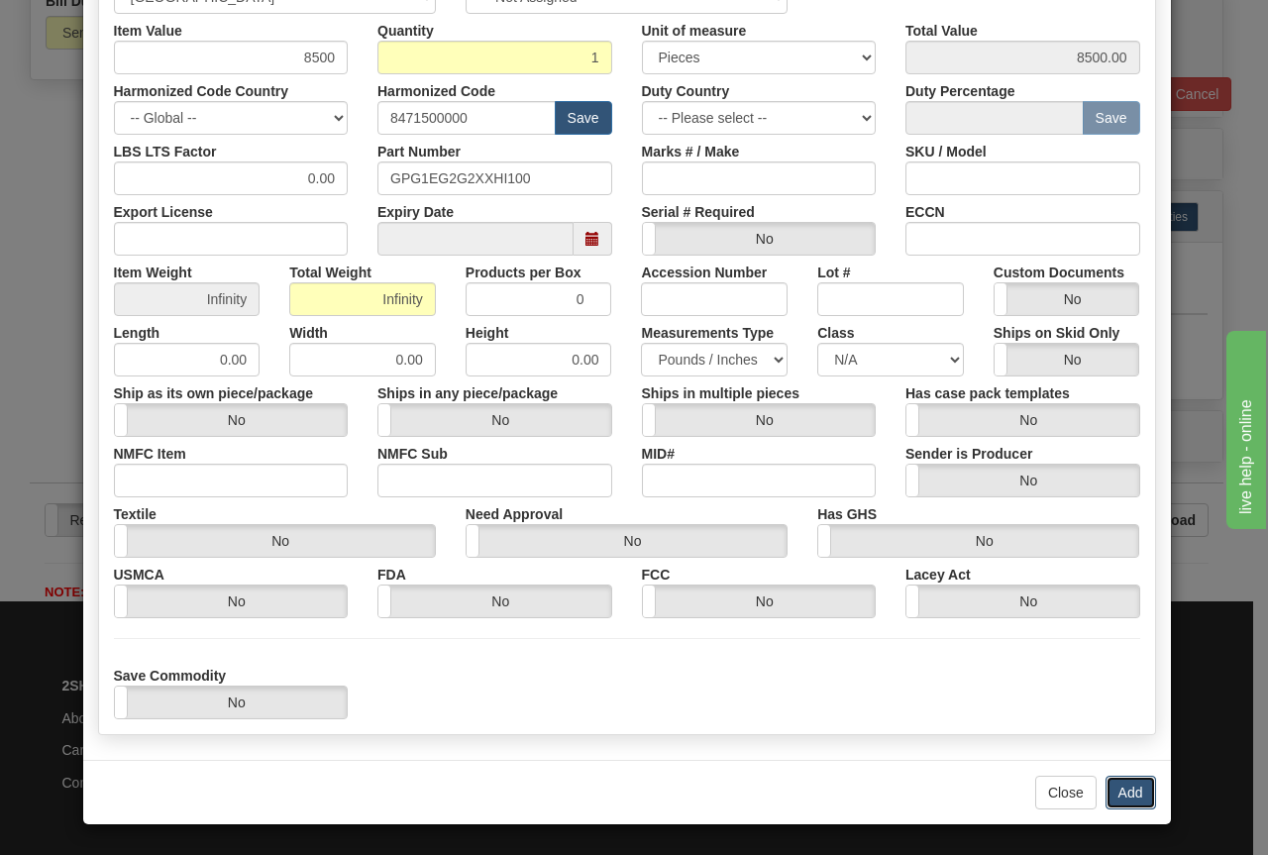
click at [1118, 794] on button "Add" at bounding box center [1130, 792] width 51 height 34
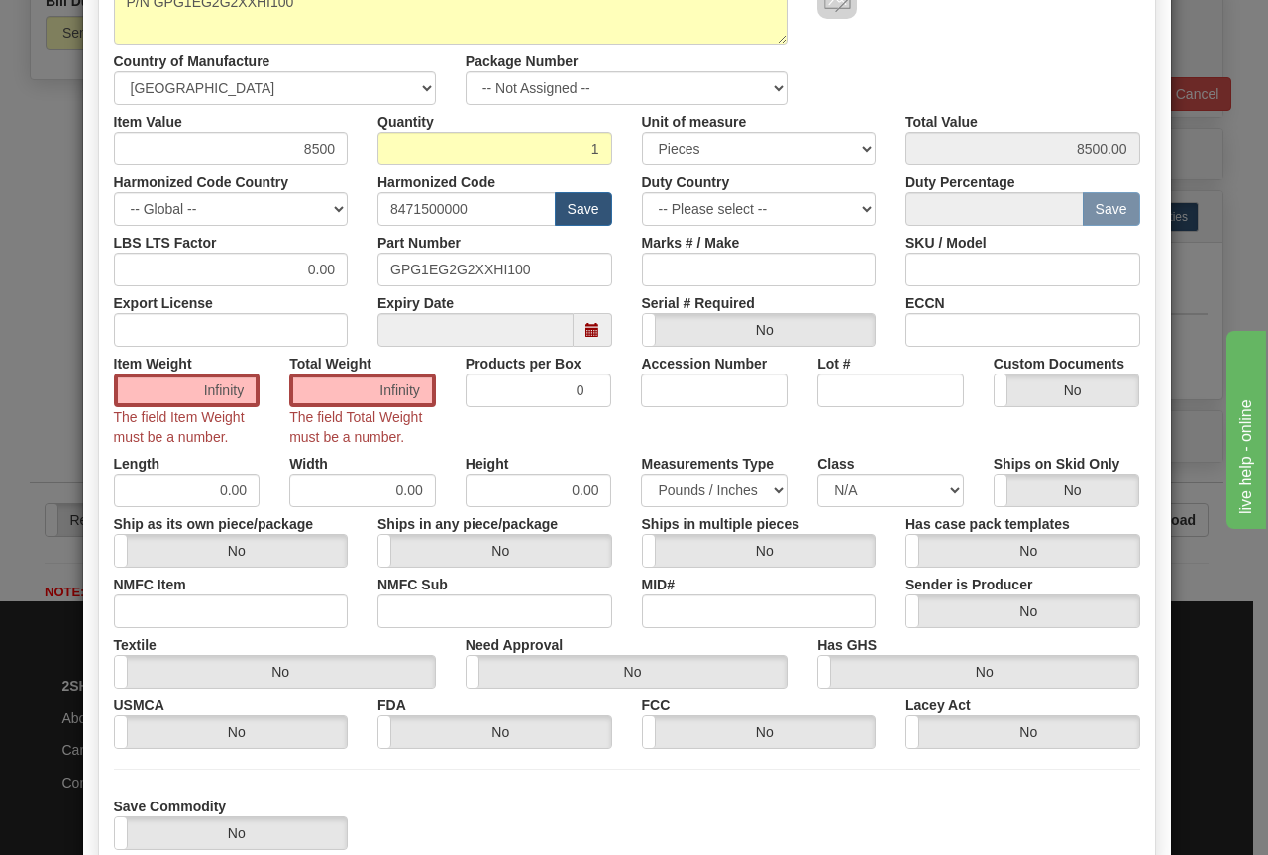
scroll to position [297, 0]
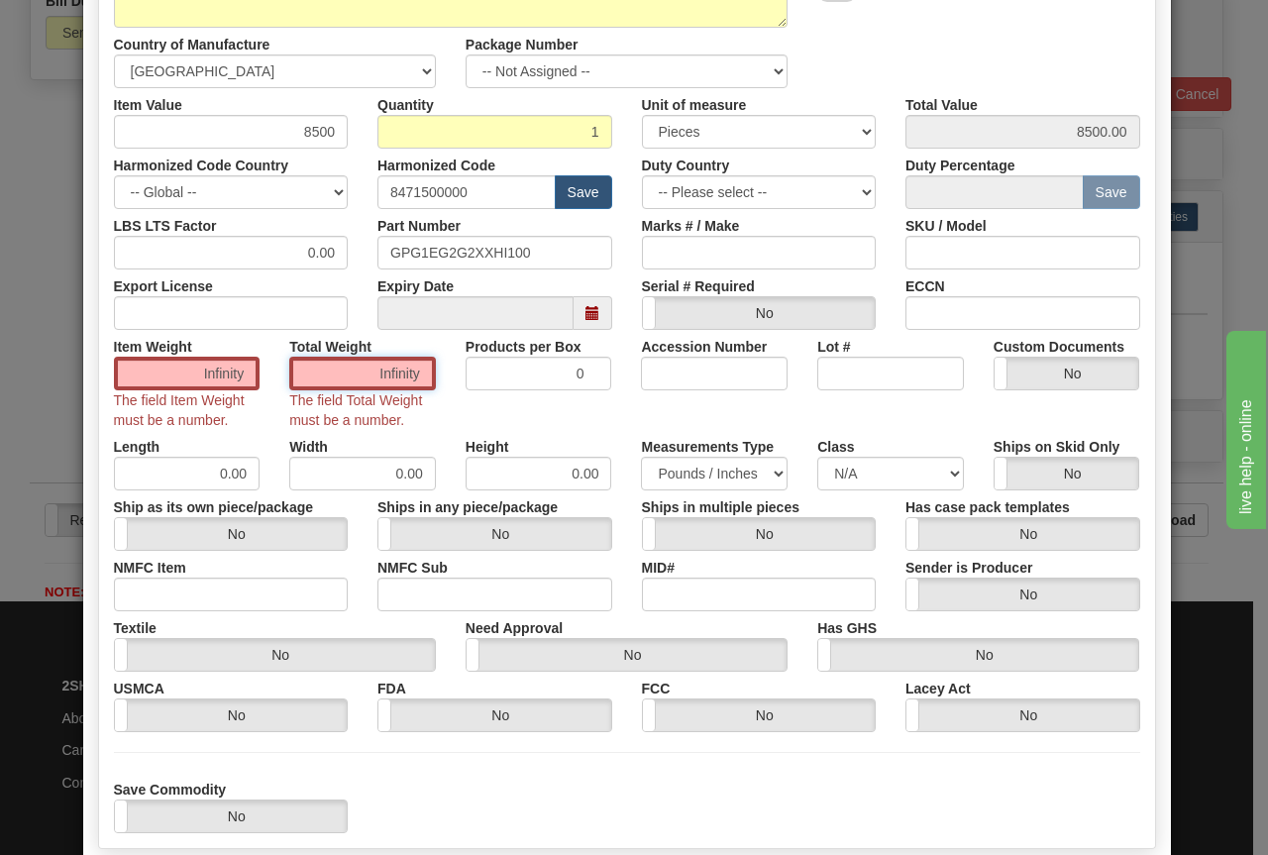
click at [367, 378] on input "Infinity" at bounding box center [362, 374] width 147 height 34
type input "22"
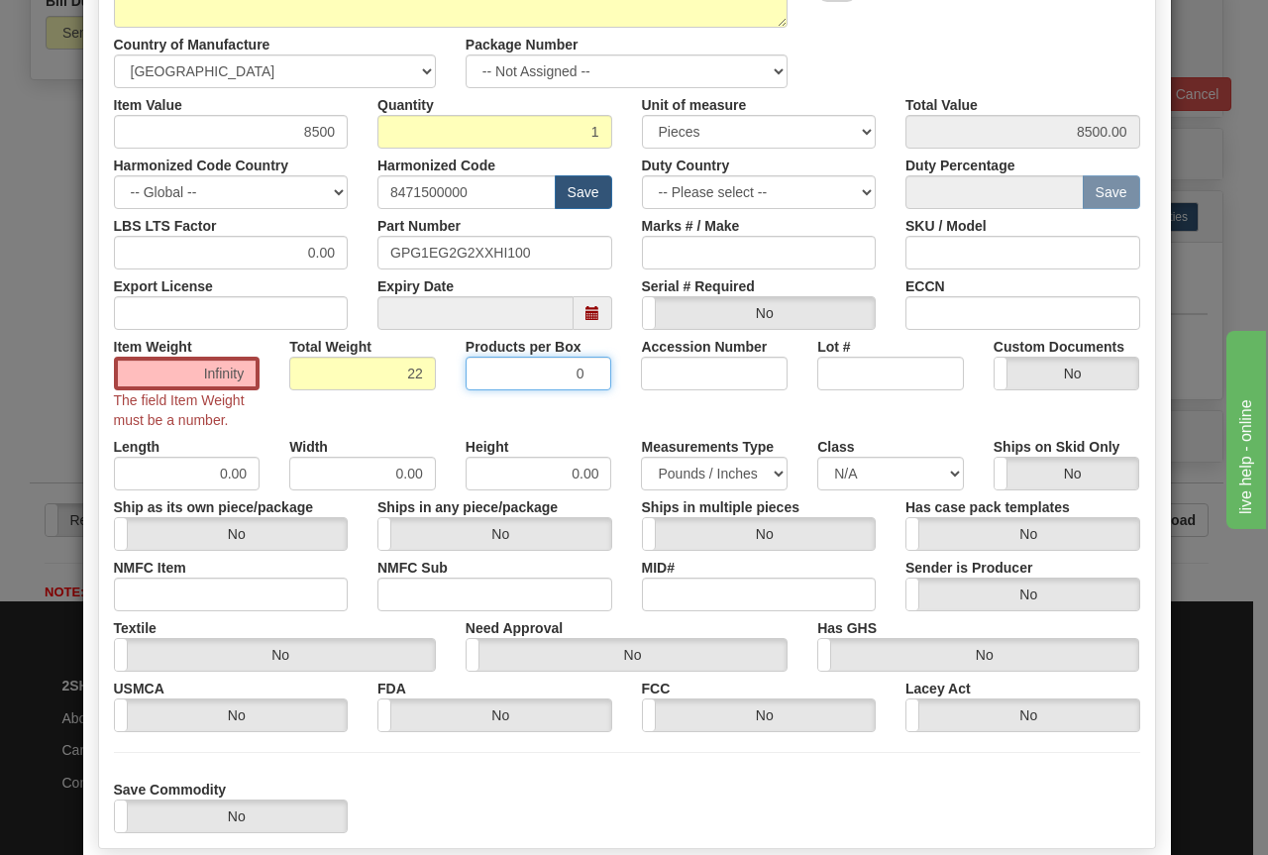
type input "22.0000"
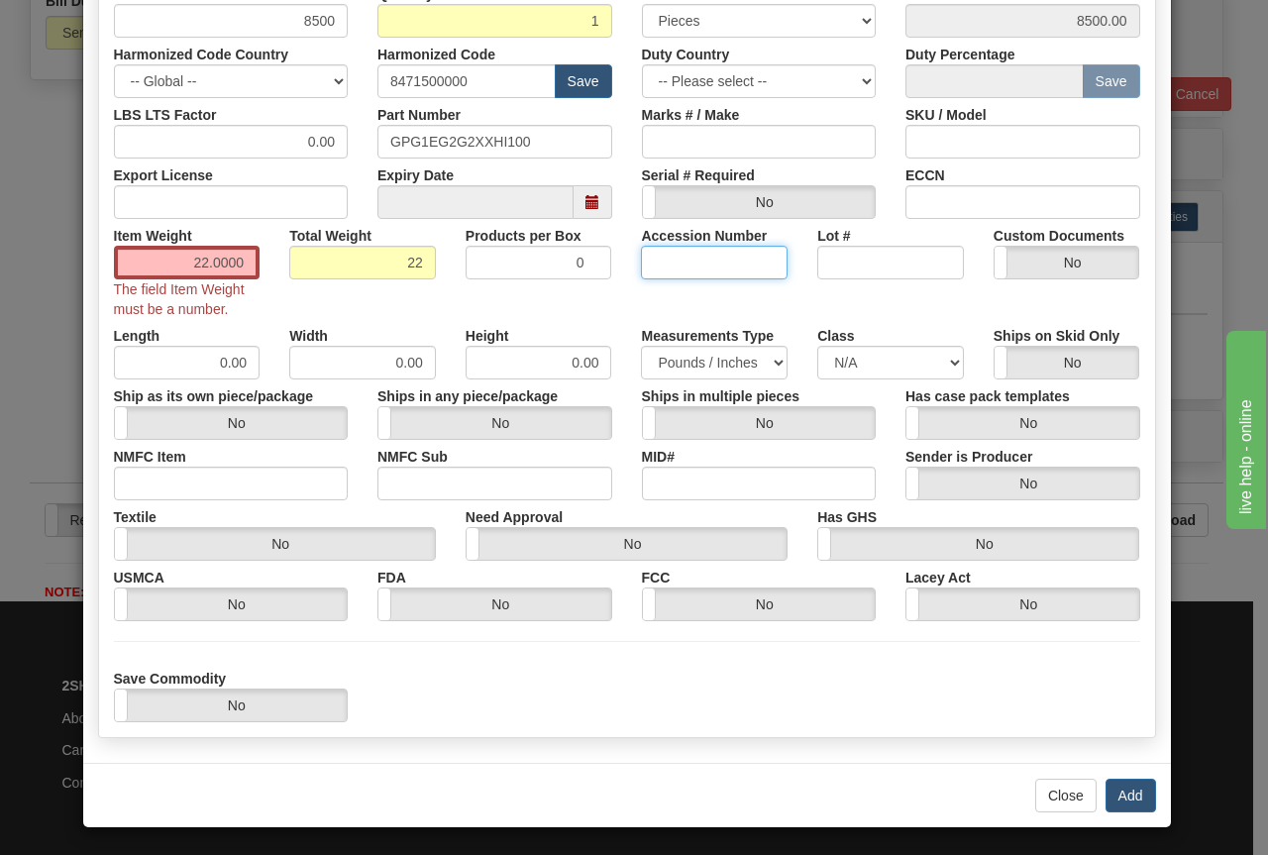
scroll to position [411, 0]
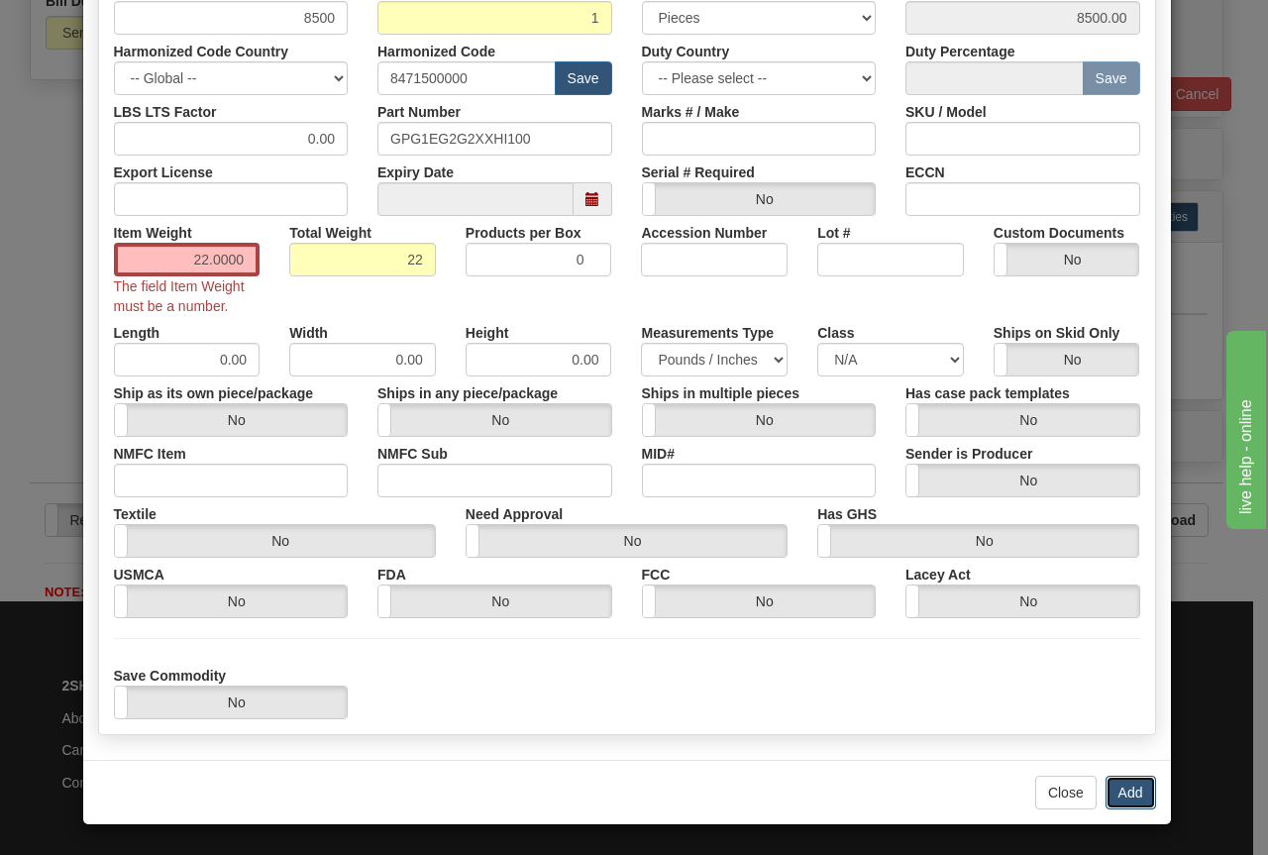
click at [1124, 790] on button "Add" at bounding box center [1130, 792] width 51 height 34
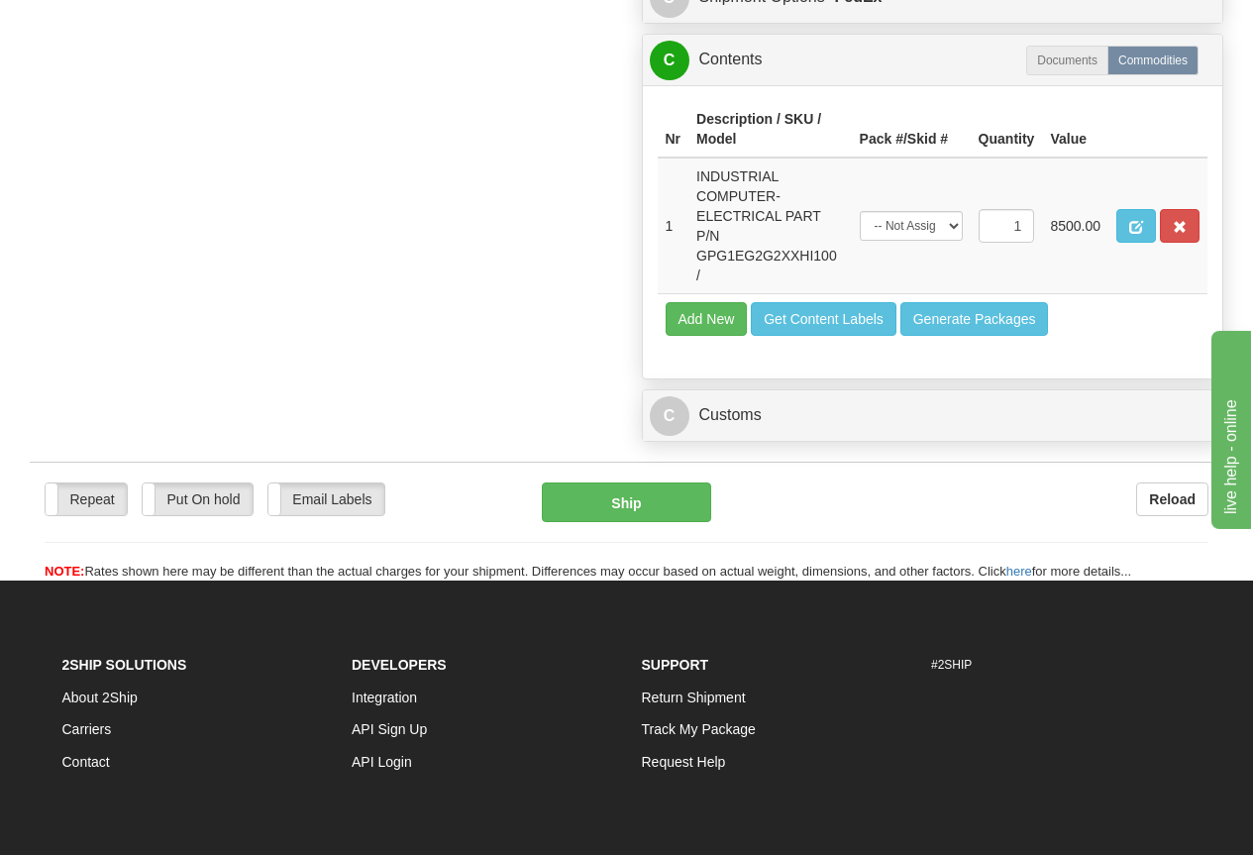
scroll to position [1346, 0]
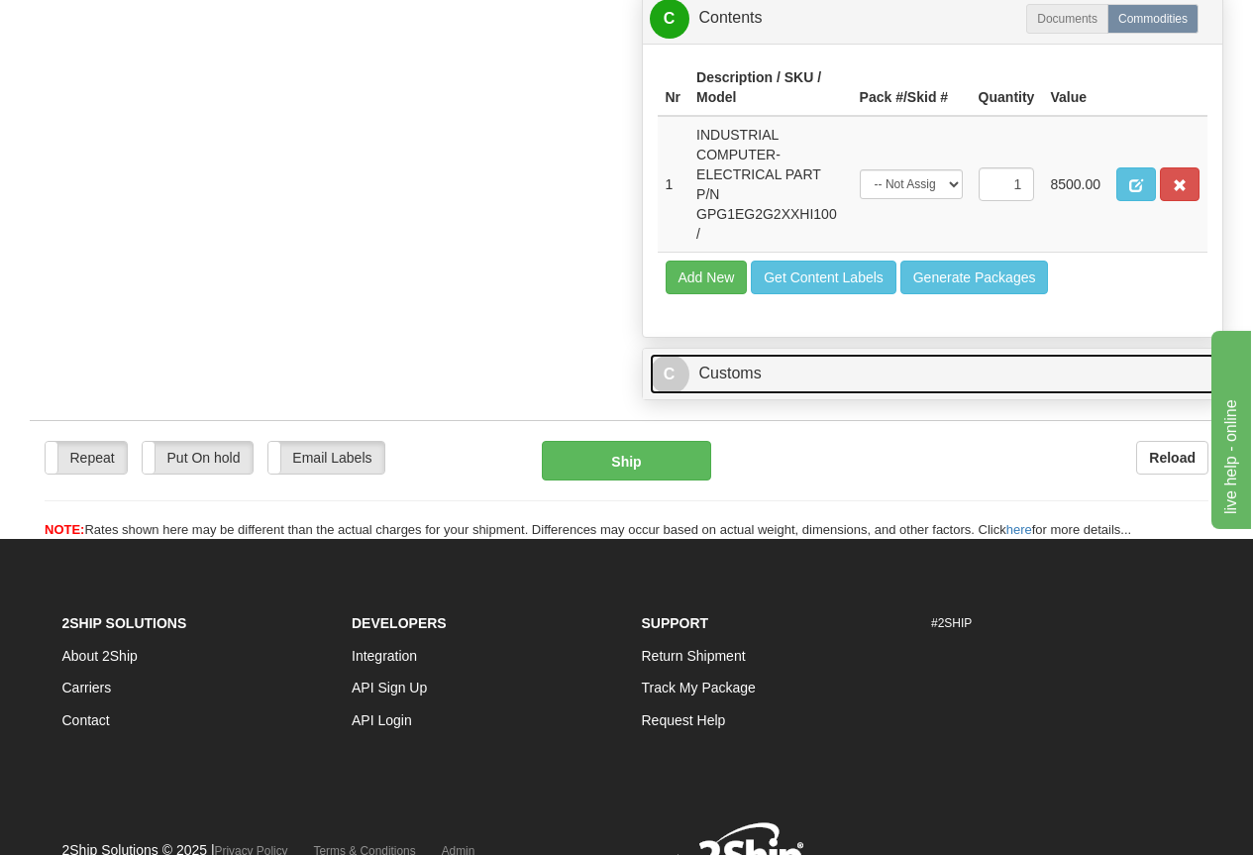
click at [752, 378] on link "C Customs" at bounding box center [933, 374] width 566 height 41
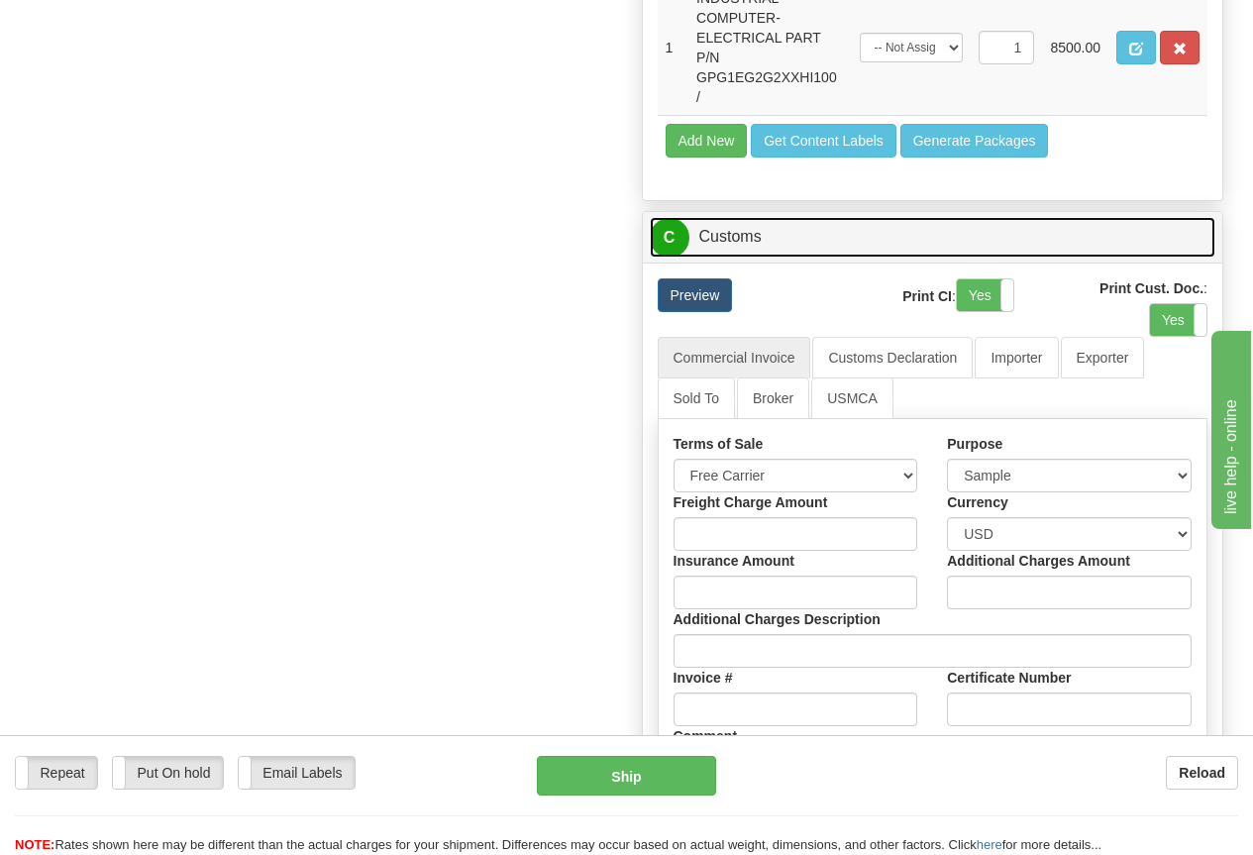
scroll to position [1544, 0]
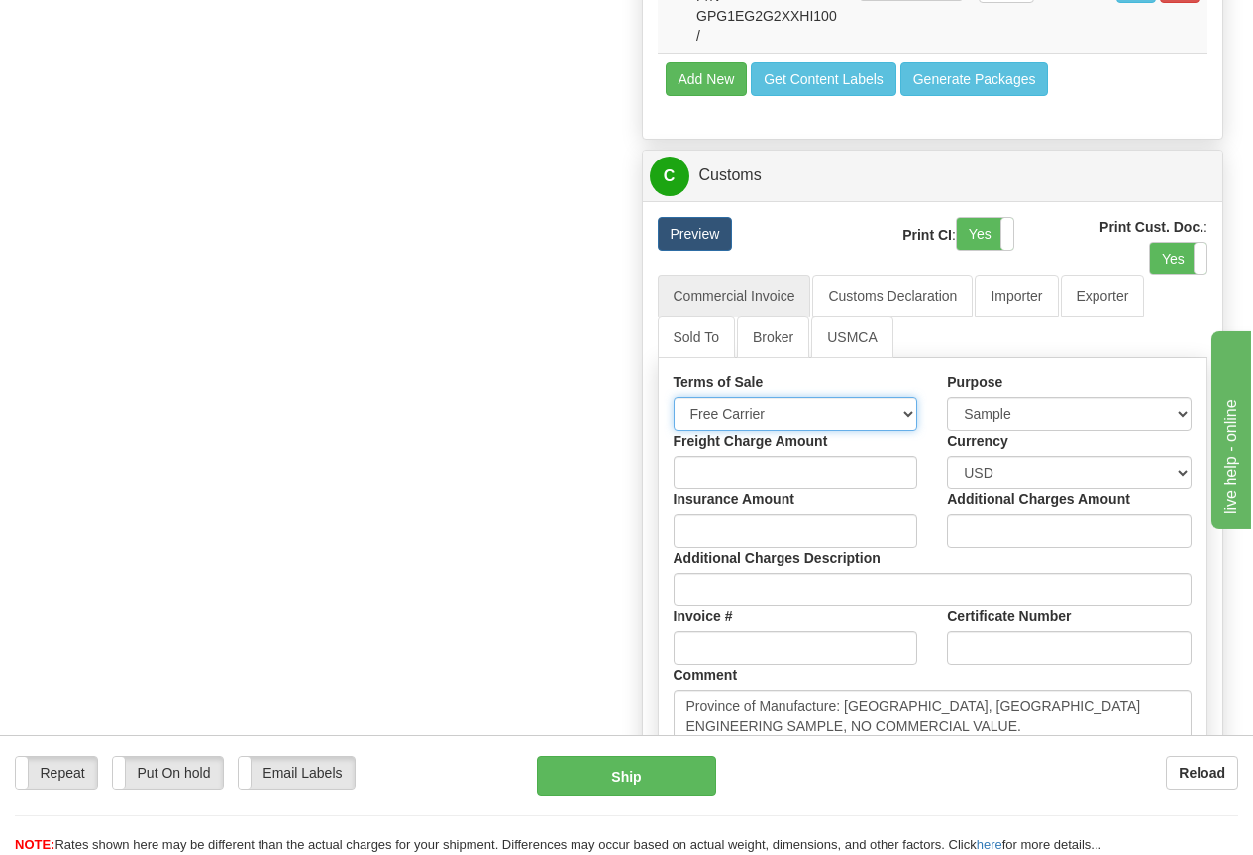
click at [735, 416] on select "Free Carrier Free On Board Ex Works Delivered Duty Unpaid Delivered Duty Paid C…" at bounding box center [795, 414] width 245 height 34
select select "15"
click at [673, 402] on select "Free Carrier Free On Board Ex Works Delivered Duty Unpaid Delivered Duty Paid C…" at bounding box center [795, 414] width 245 height 34
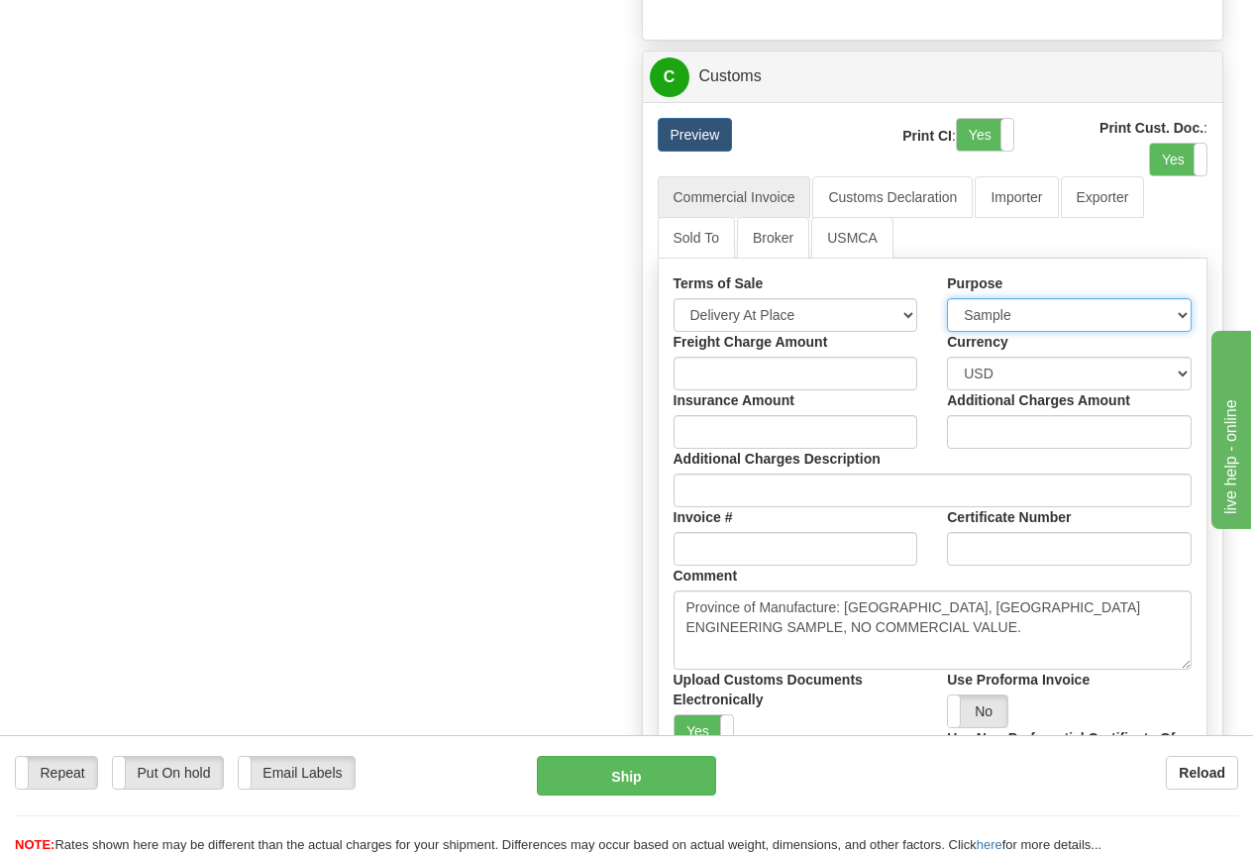
click at [1028, 322] on select "Sold Not Sold Gift Sample Repair and Return Personal Effects Merchandise Danger…" at bounding box center [1069, 315] width 245 height 34
select select "5"
click at [947, 303] on select "Sold Not Sold Gift Sample Repair and Return Personal Effects Merchandise Danger…" at bounding box center [1069, 315] width 245 height 34
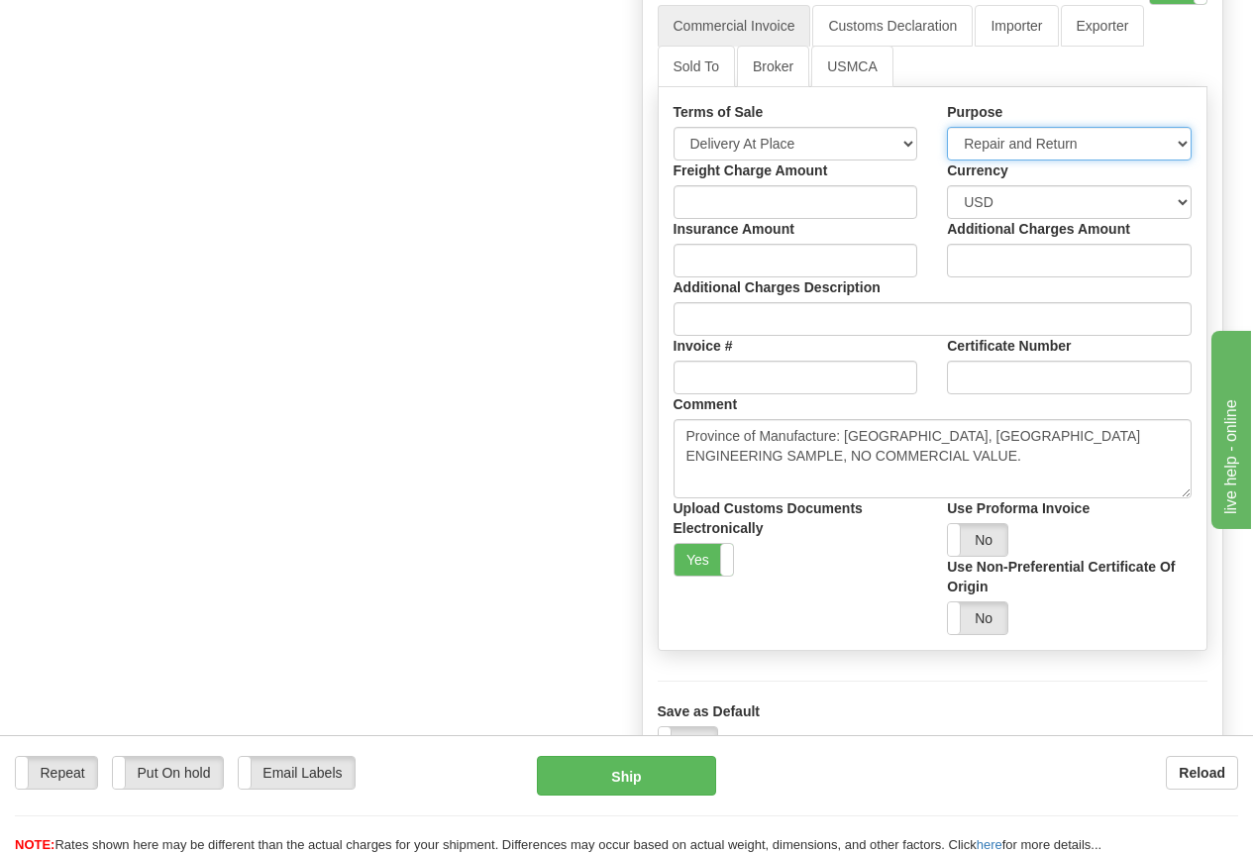
scroll to position [1841, 0]
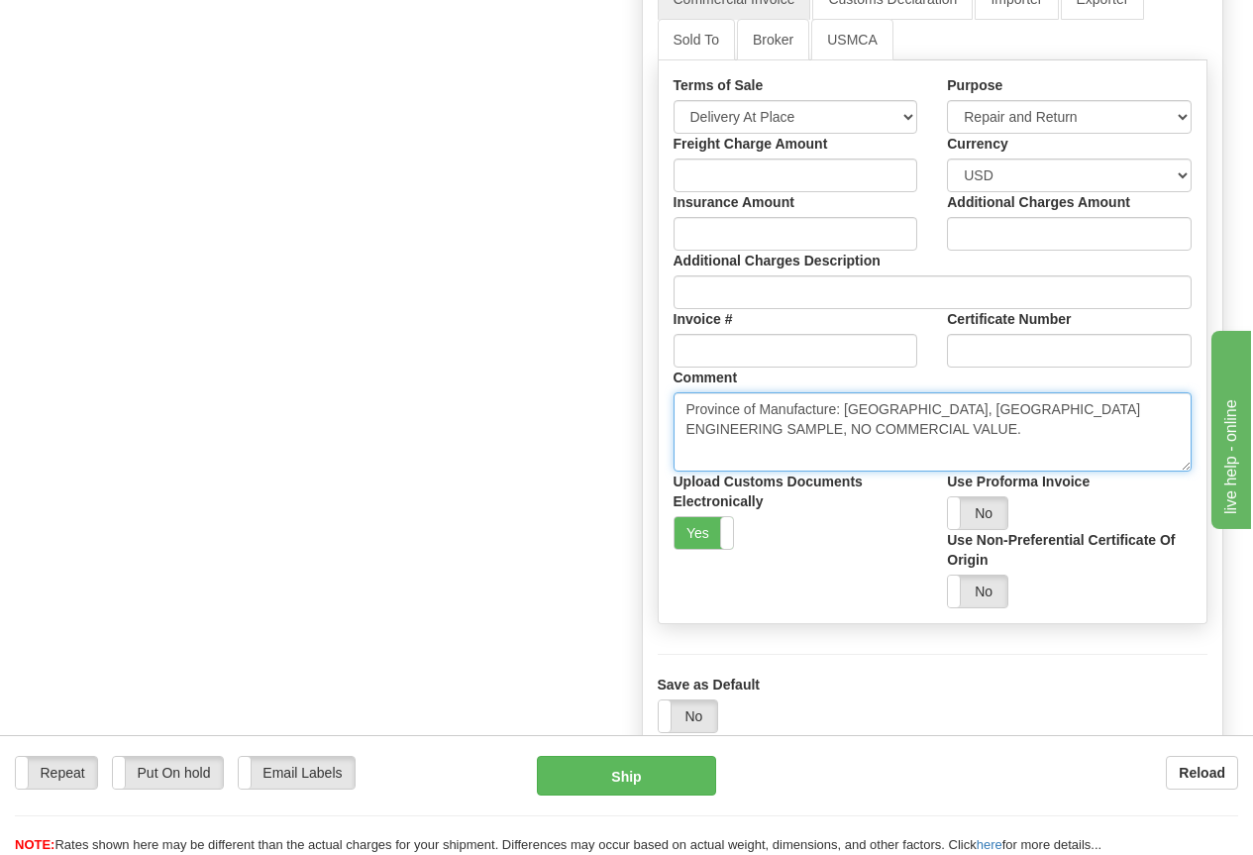
click at [746, 429] on textarea "Province of Manufacture: Ontario, Canada ENGINEERING SAMPLE, NO COMMERCIAL VALU…" at bounding box center [932, 431] width 519 height 79
drag, startPoint x: 714, startPoint y: 437, endPoint x: 1067, endPoint y: 435, distance: 352.6
click at [1067, 435] on textarea "Province of Manufacture: Ontario, Canada ENGINEERING SAMPLE, NO COMMERCIAL VALU…" at bounding box center [932, 431] width 519 height 79
paste textarea "MATERIAL WITHOUT COMMERCIAL VALUE ONLY FOR CUSTOMS PURPOSES"
drag, startPoint x: 973, startPoint y: 410, endPoint x: 587, endPoint y: 416, distance: 385.3
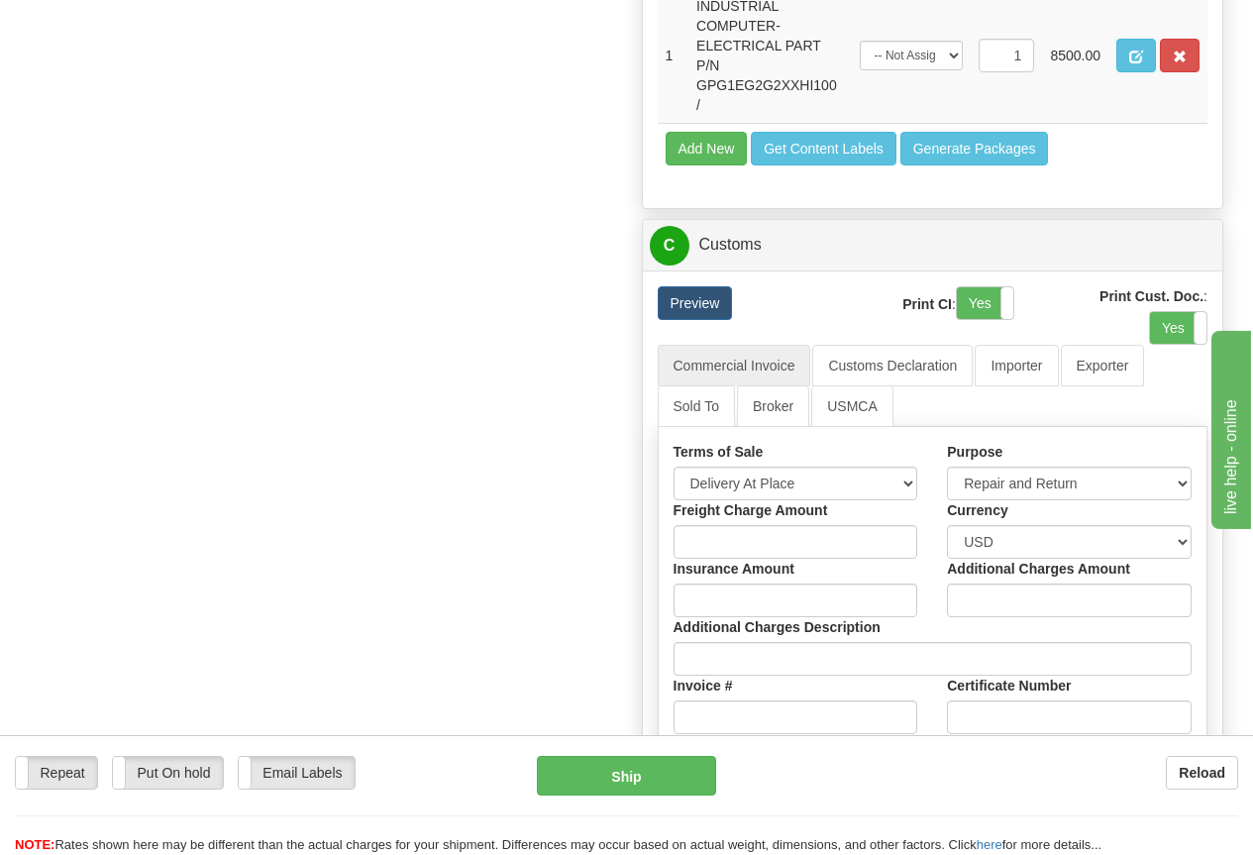
scroll to position [1544, 0]
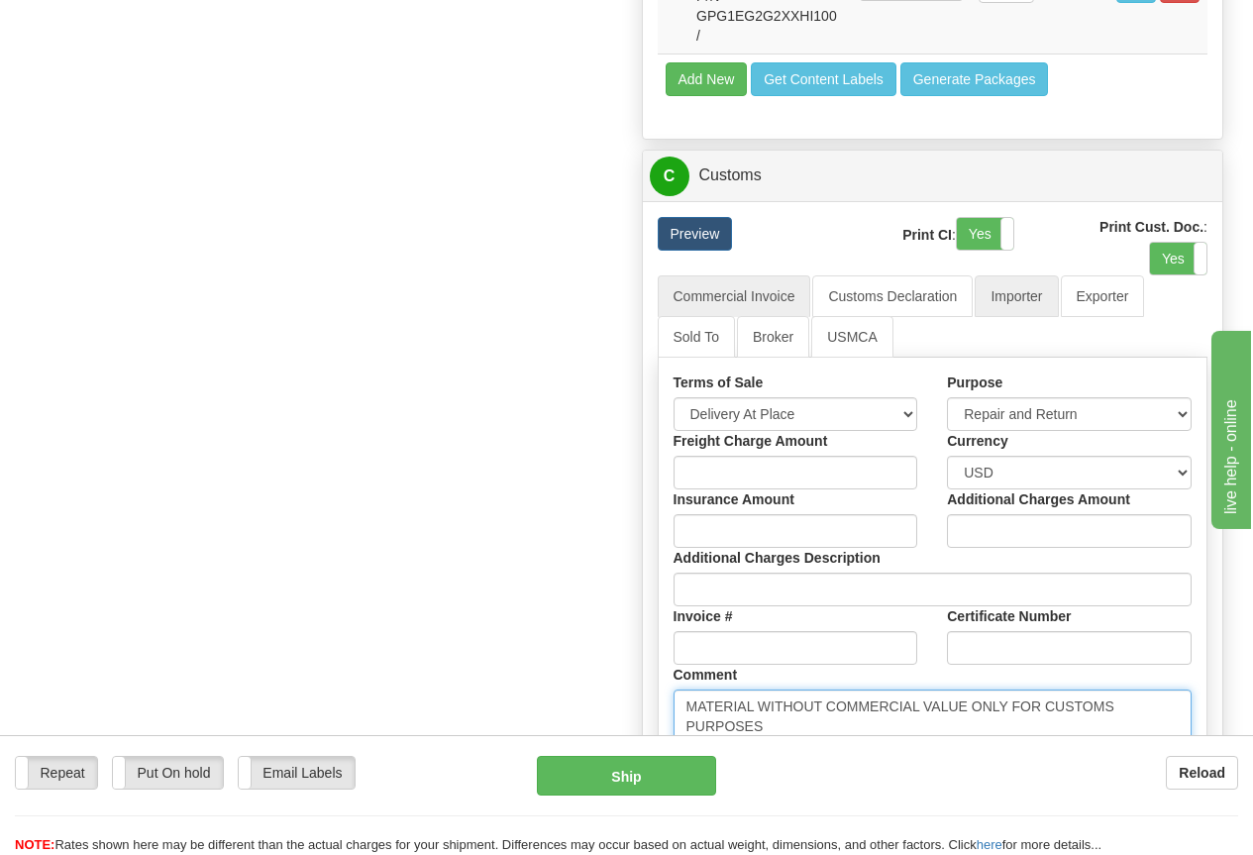
type textarea "MATERIAL WITHOUT COMMERCIAL VALUE ONLY FOR CUSTOMS PURPOSES"
click at [1022, 297] on link "Importer" at bounding box center [1016, 296] width 83 height 42
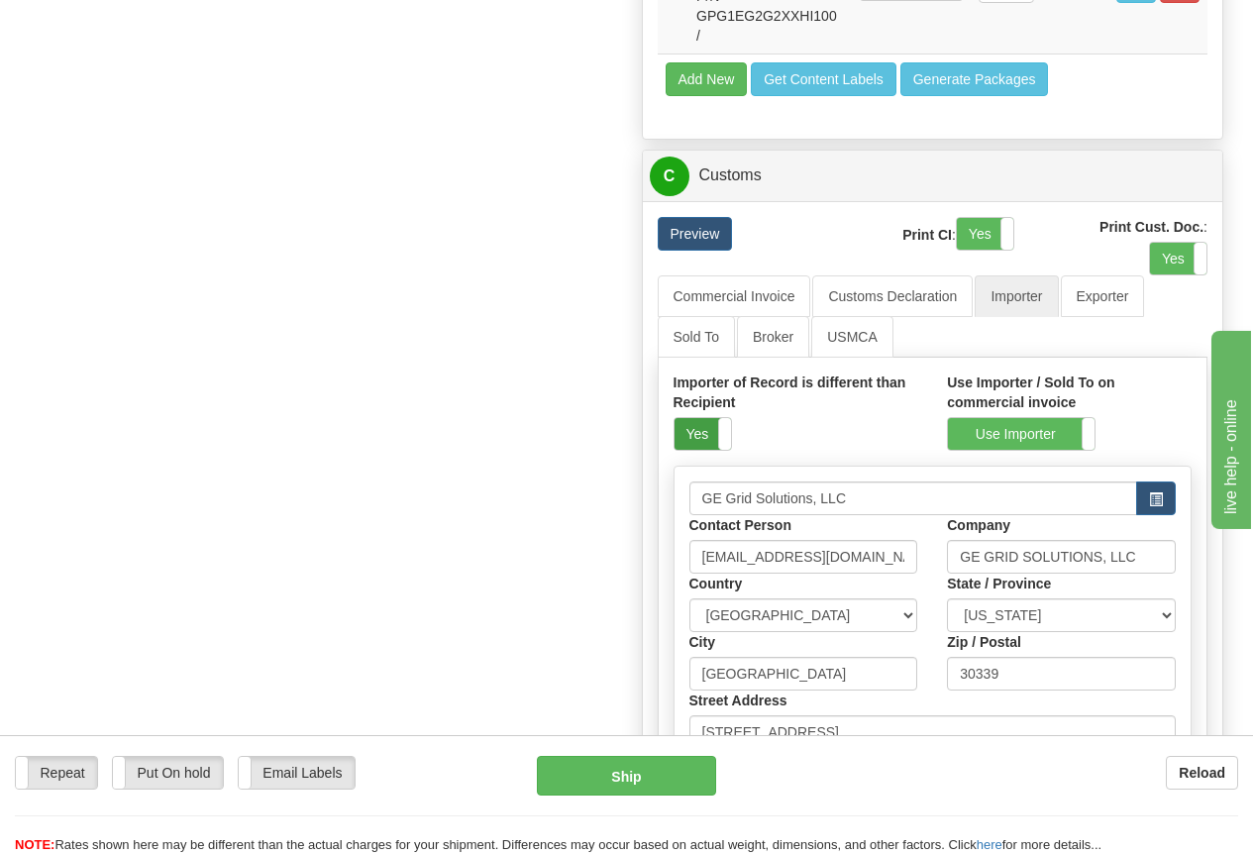
click at [712, 435] on label "Yes" at bounding box center [702, 434] width 56 height 32
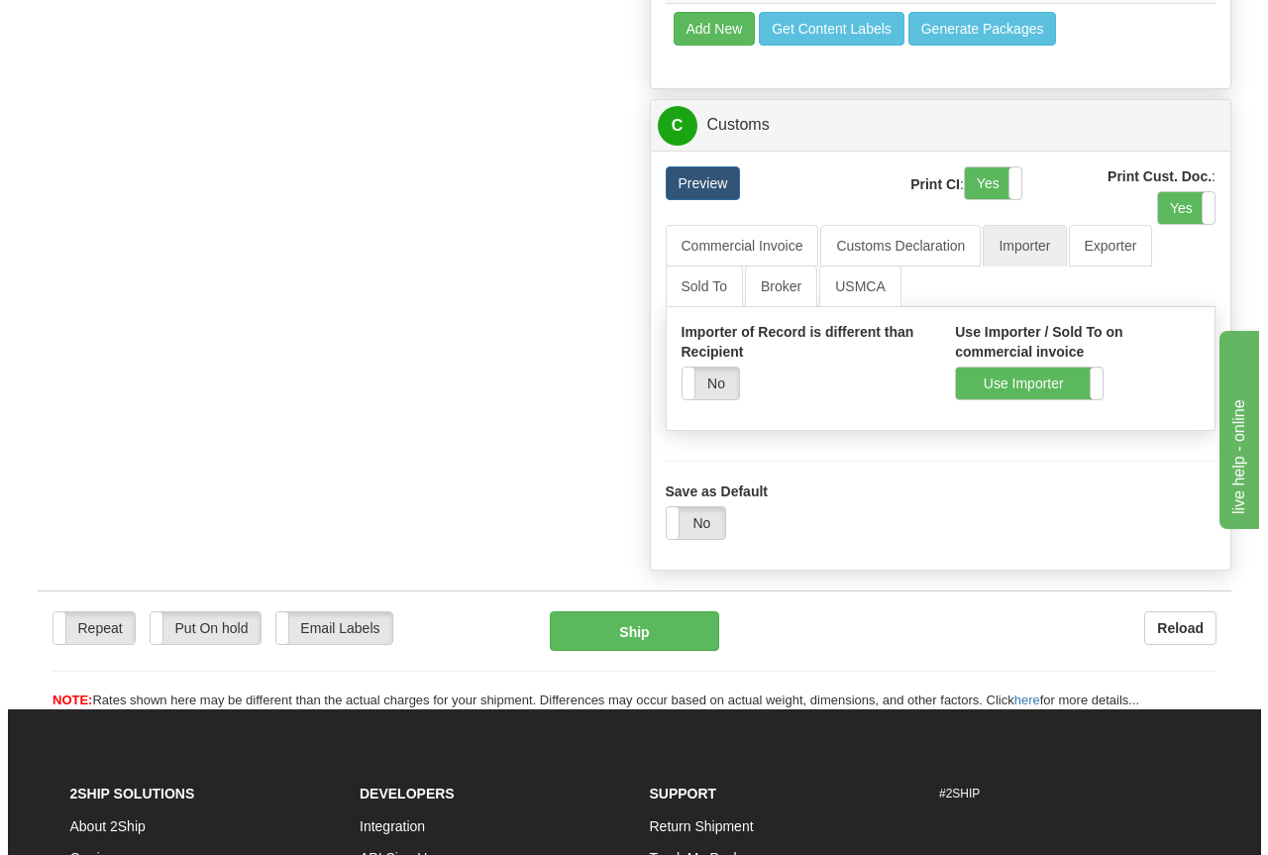
scroll to position [1643, 0]
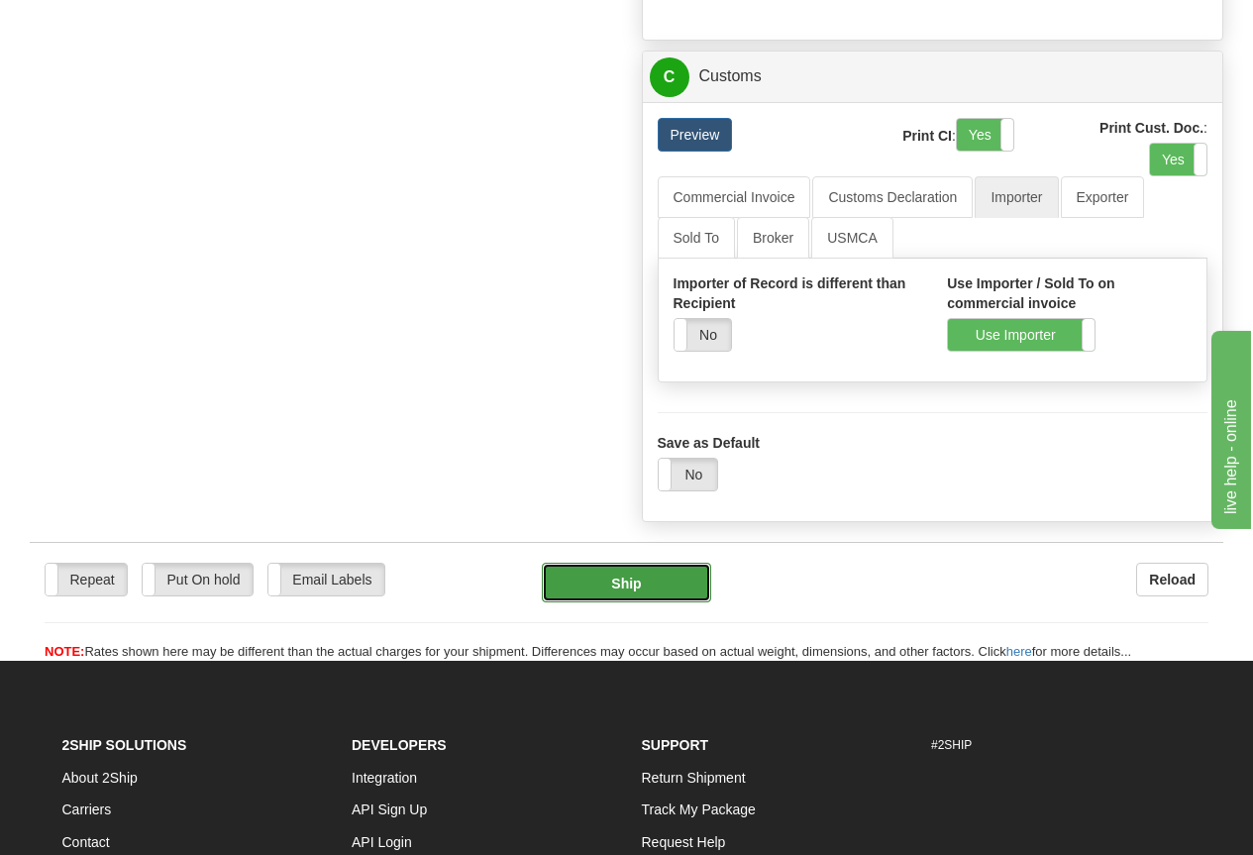
click at [656, 591] on button "Ship" at bounding box center [626, 583] width 169 height 40
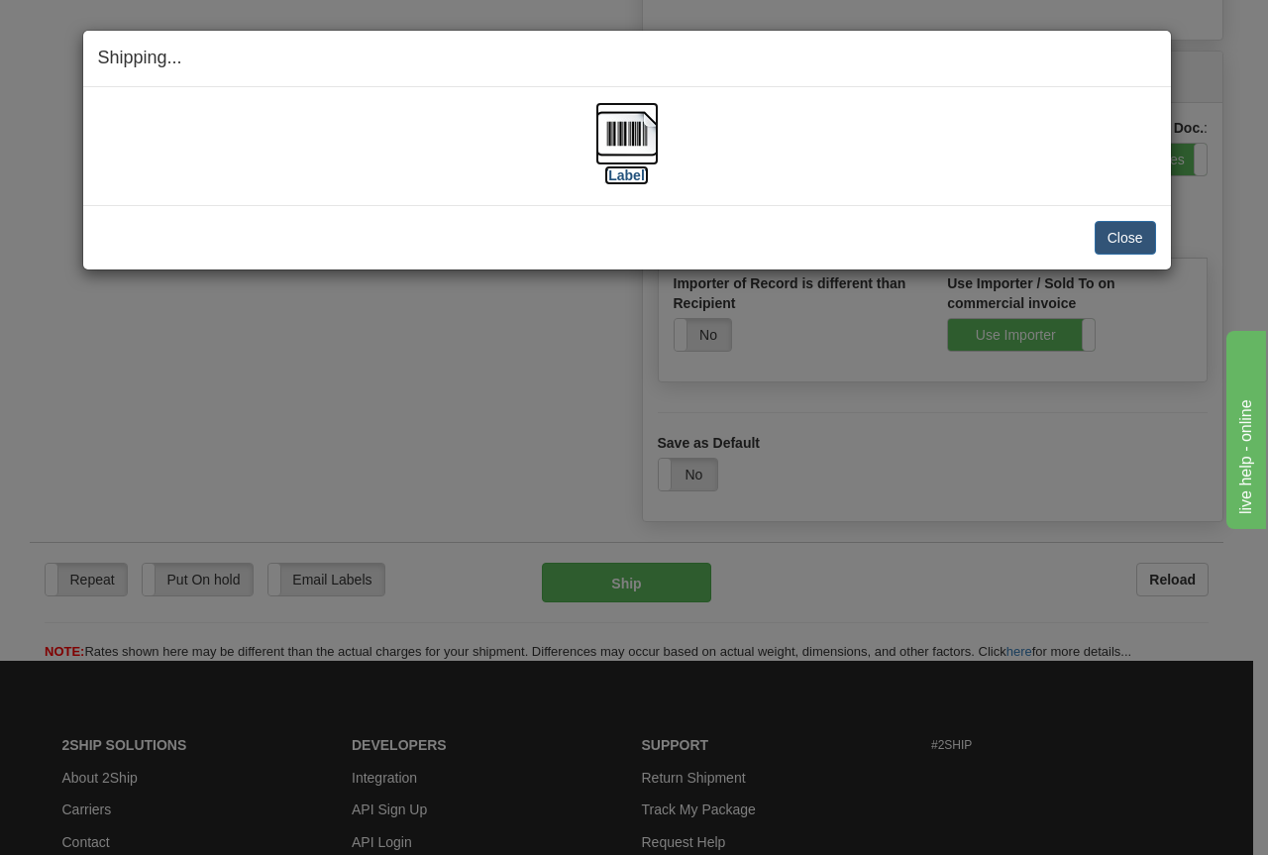
click at [632, 134] on img at bounding box center [626, 133] width 63 height 63
click at [1110, 234] on button "Close" at bounding box center [1124, 238] width 61 height 34
